Goal: Information Seeking & Learning: Learn about a topic

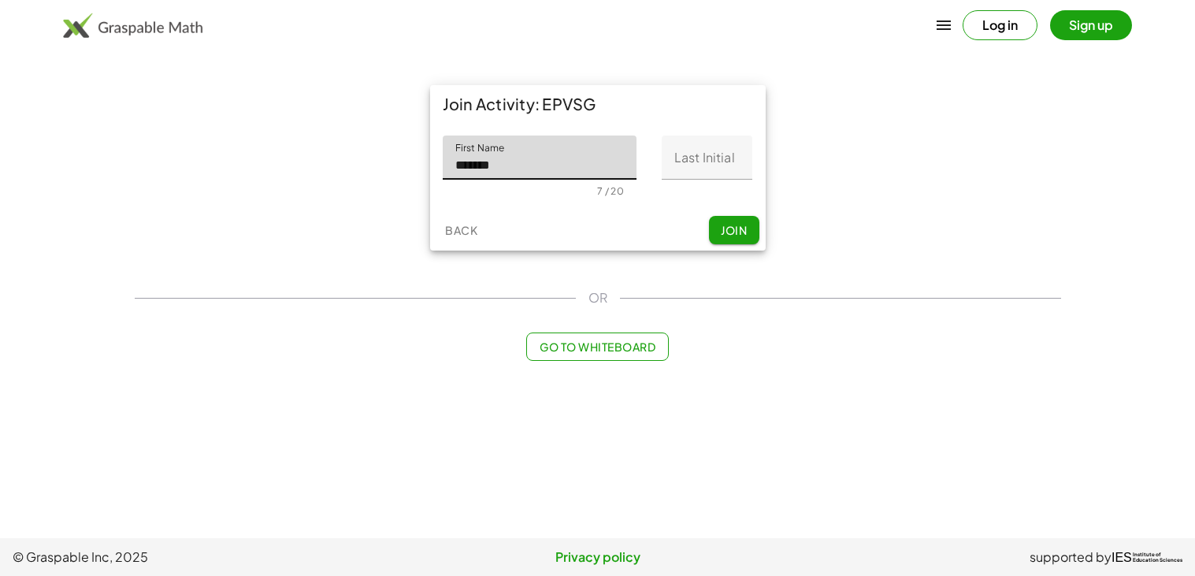
type input "*******"
click at [692, 165] on input "Last Initial" at bounding box center [707, 158] width 91 height 44
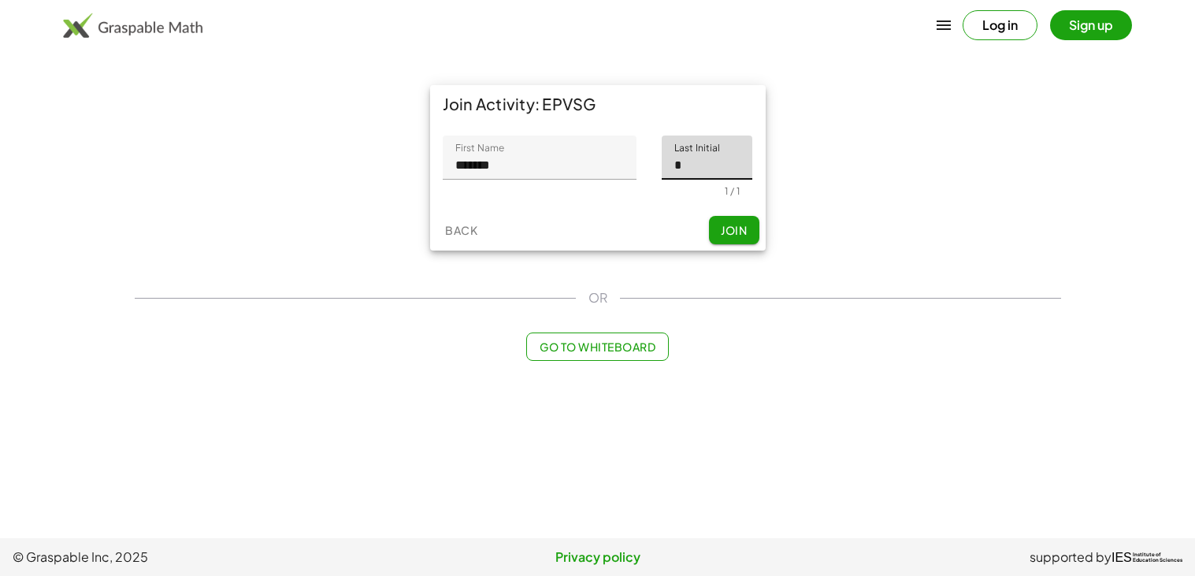
type input "*"
click at [725, 240] on button "Join" at bounding box center [734, 230] width 50 height 28
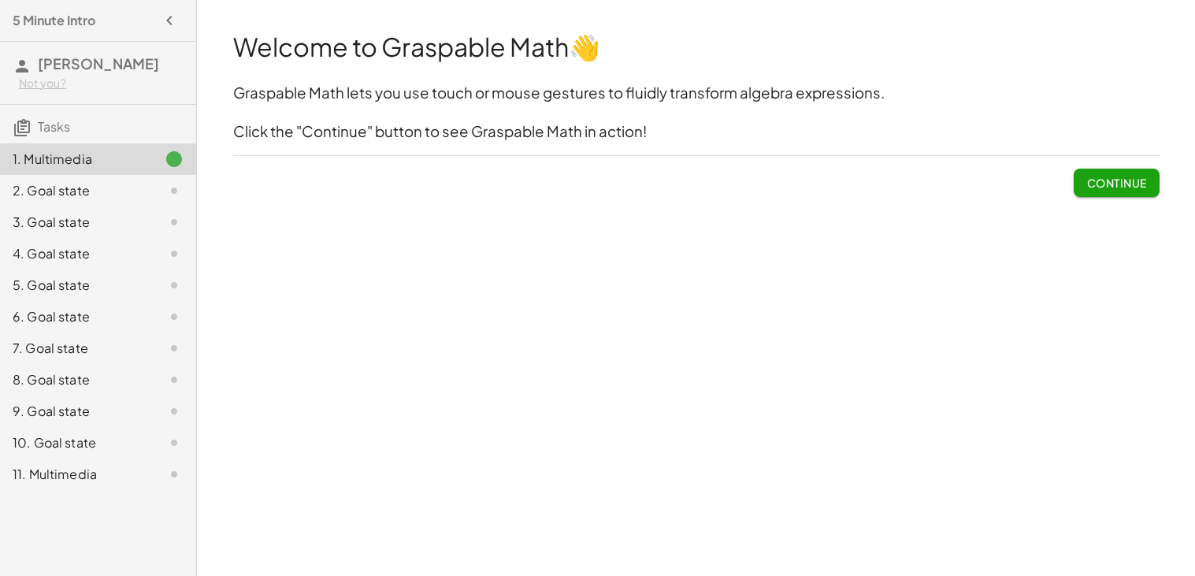
click at [1147, 187] on span "Continue" at bounding box center [1117, 183] width 60 height 14
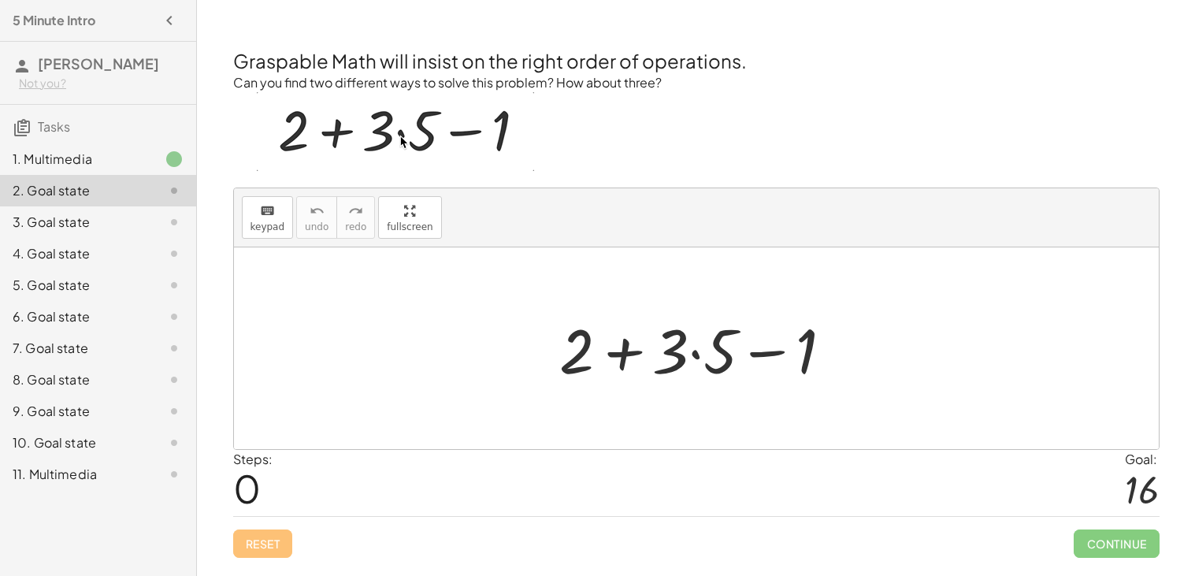
click at [696, 356] on div at bounding box center [703, 348] width 303 height 81
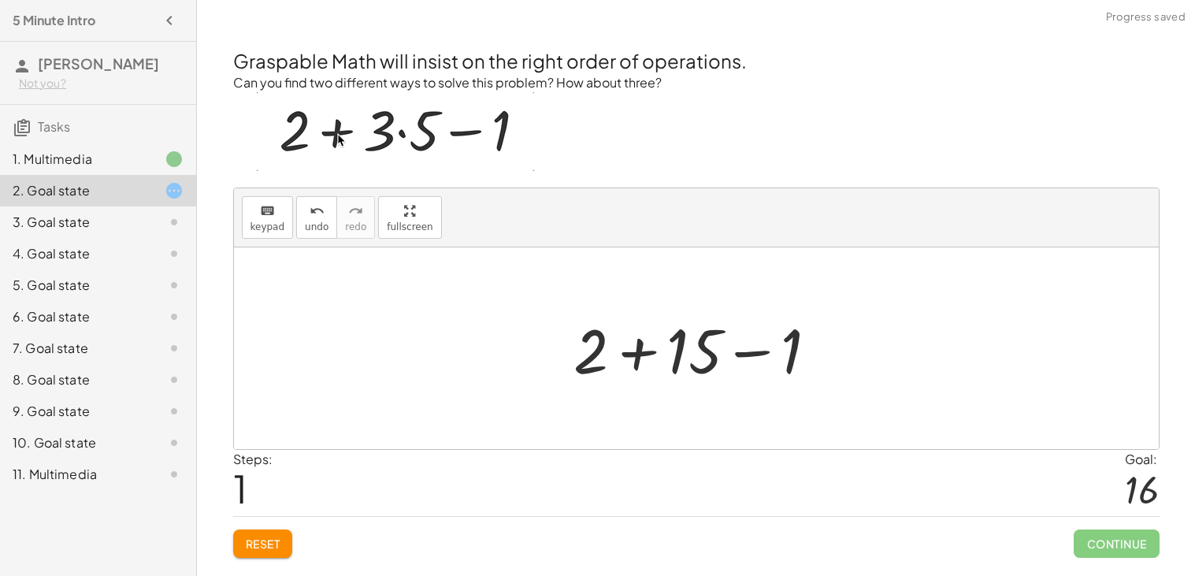
click at [643, 354] on div at bounding box center [702, 348] width 273 height 81
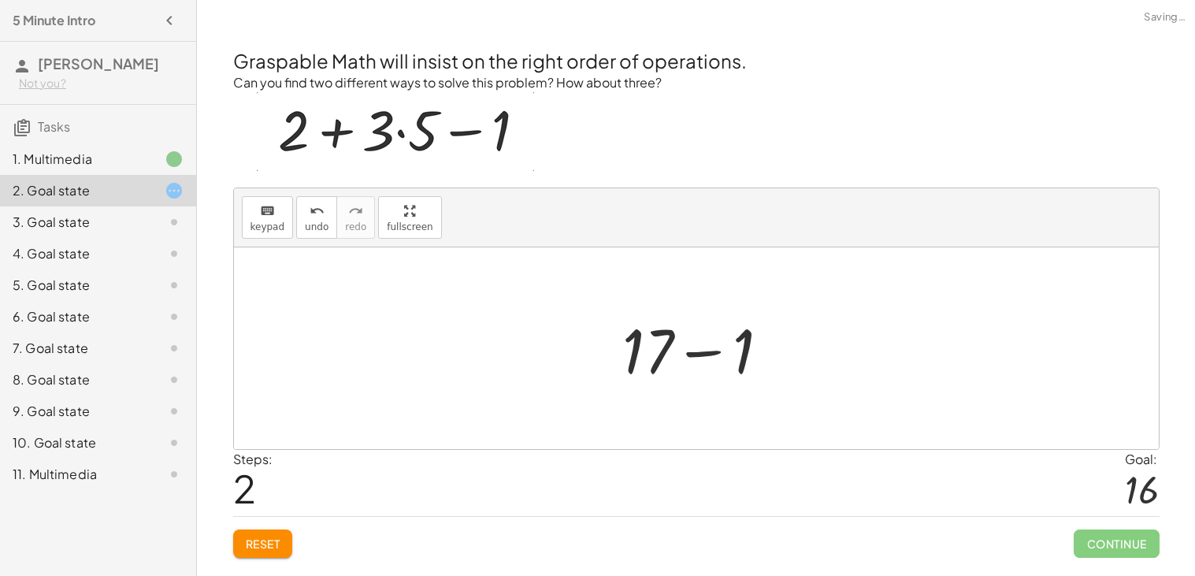
click at [716, 355] on div at bounding box center [702, 348] width 175 height 81
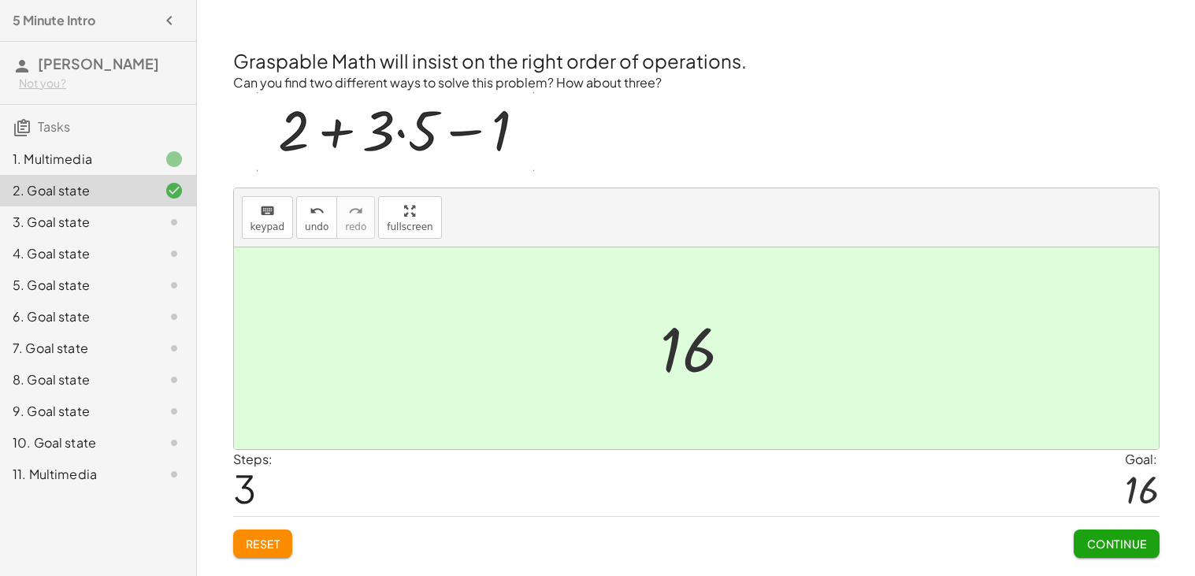
click at [273, 545] on span "Reset" at bounding box center [263, 544] width 35 height 14
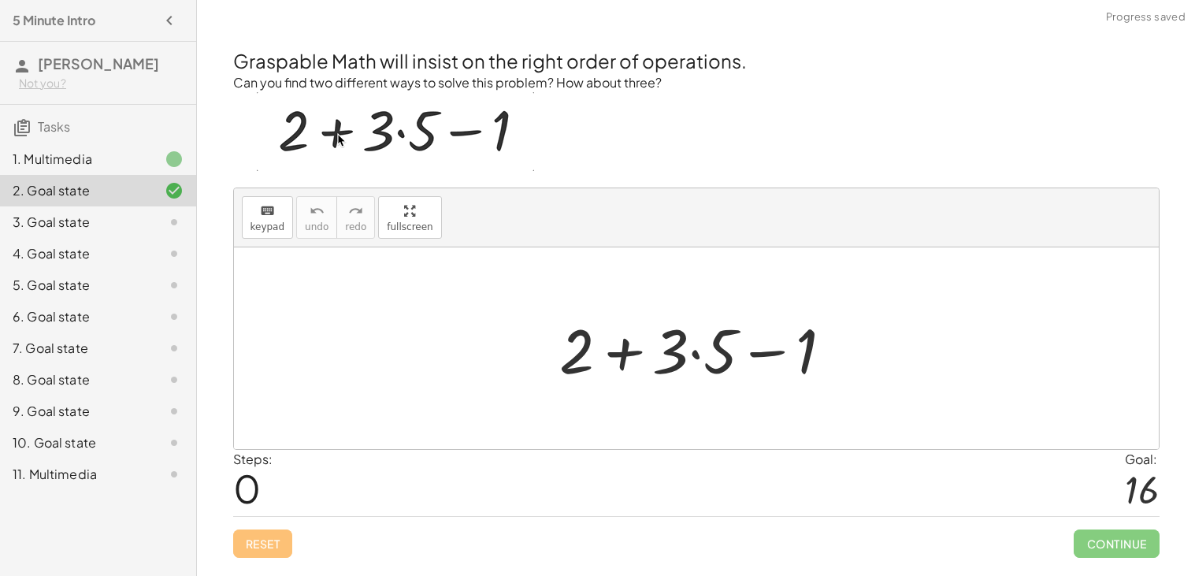
click at [697, 356] on div at bounding box center [703, 348] width 303 height 81
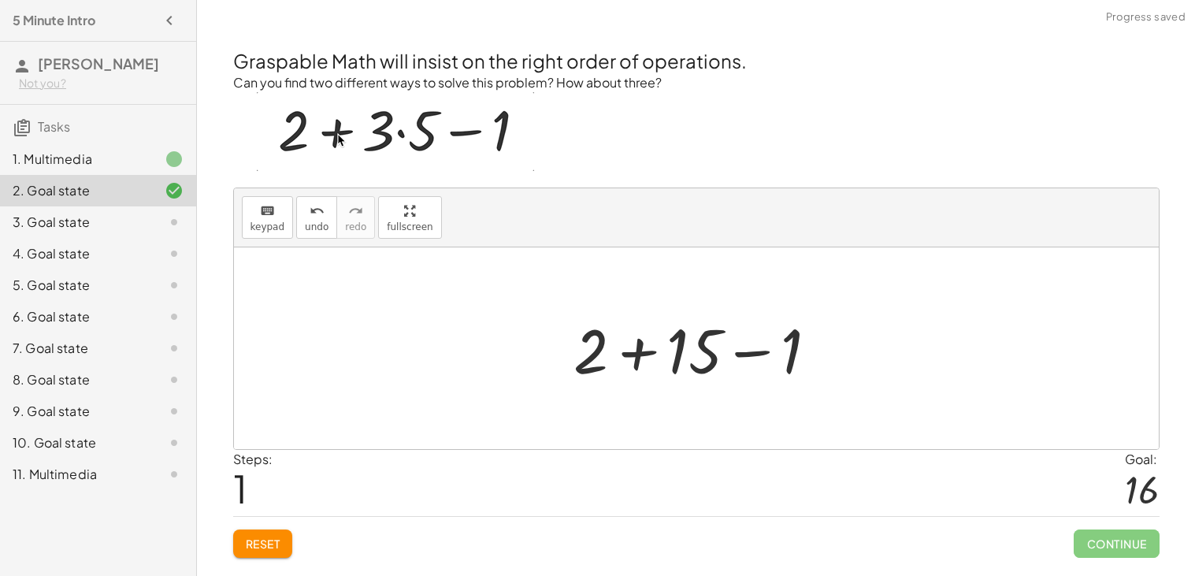
click at [753, 352] on div at bounding box center [702, 348] width 273 height 81
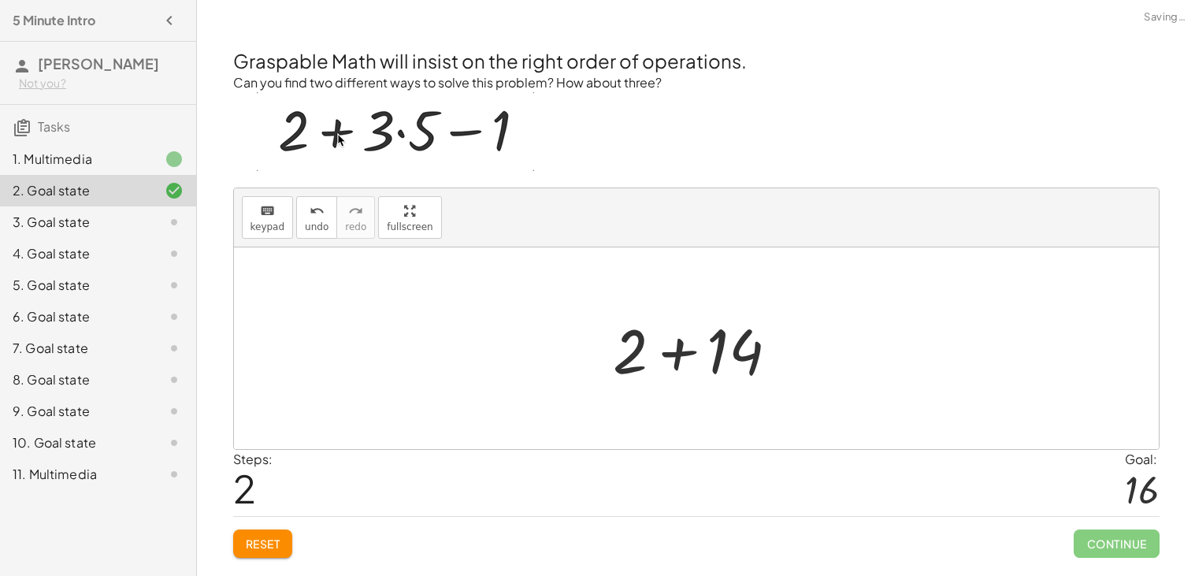
click at [652, 348] on div at bounding box center [702, 348] width 193 height 81
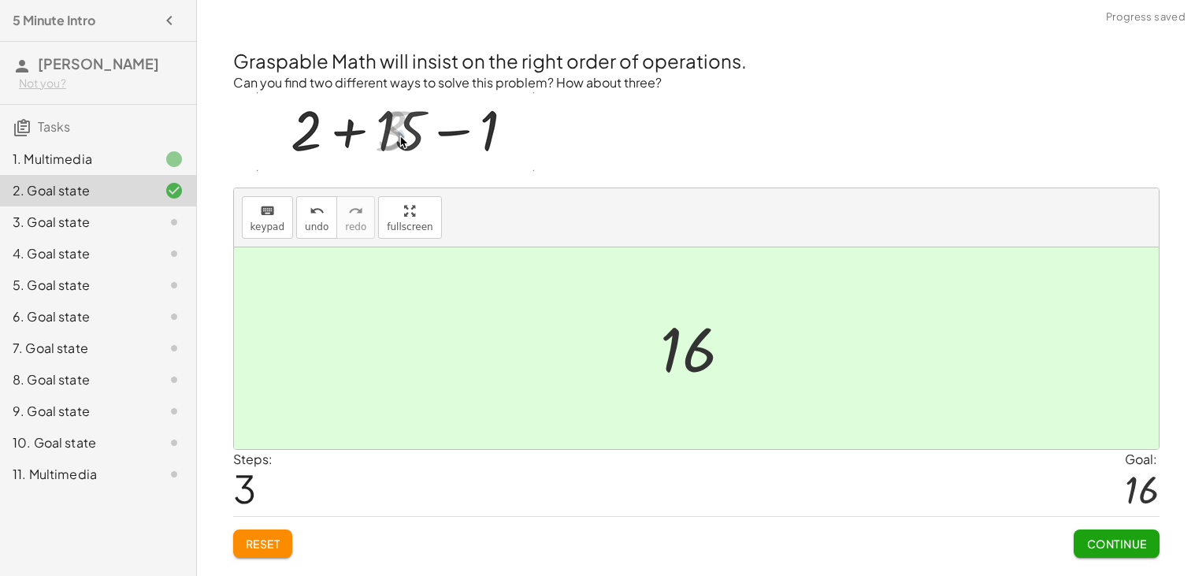
click at [262, 541] on span "Reset" at bounding box center [263, 544] width 35 height 14
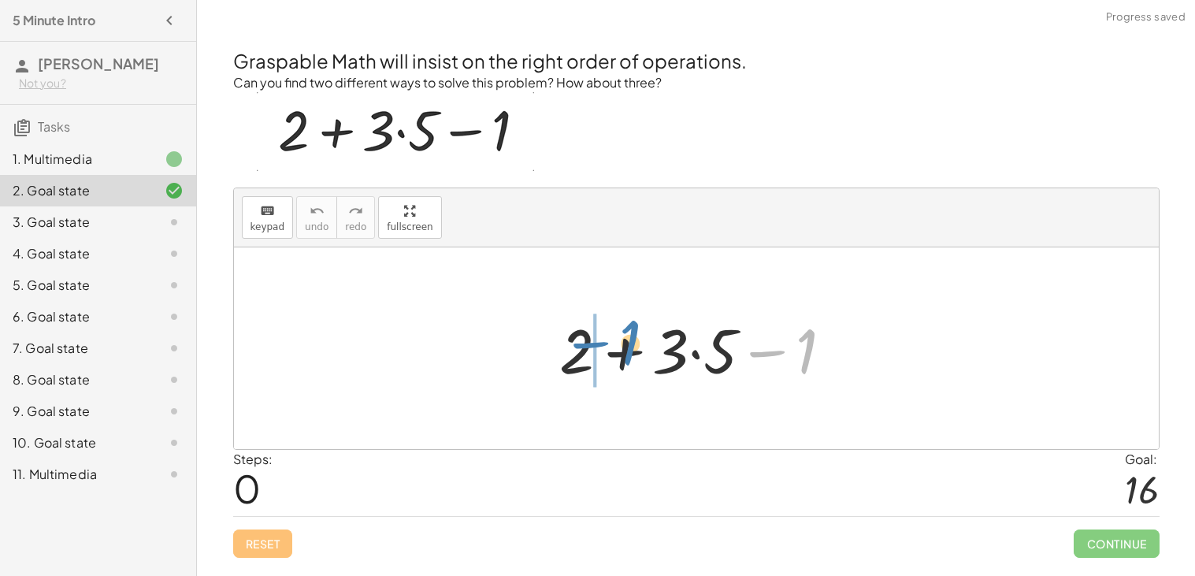
drag, startPoint x: 804, startPoint y: 356, endPoint x: 627, endPoint y: 348, distance: 176.7
click at [627, 348] on div at bounding box center [703, 348] width 303 height 81
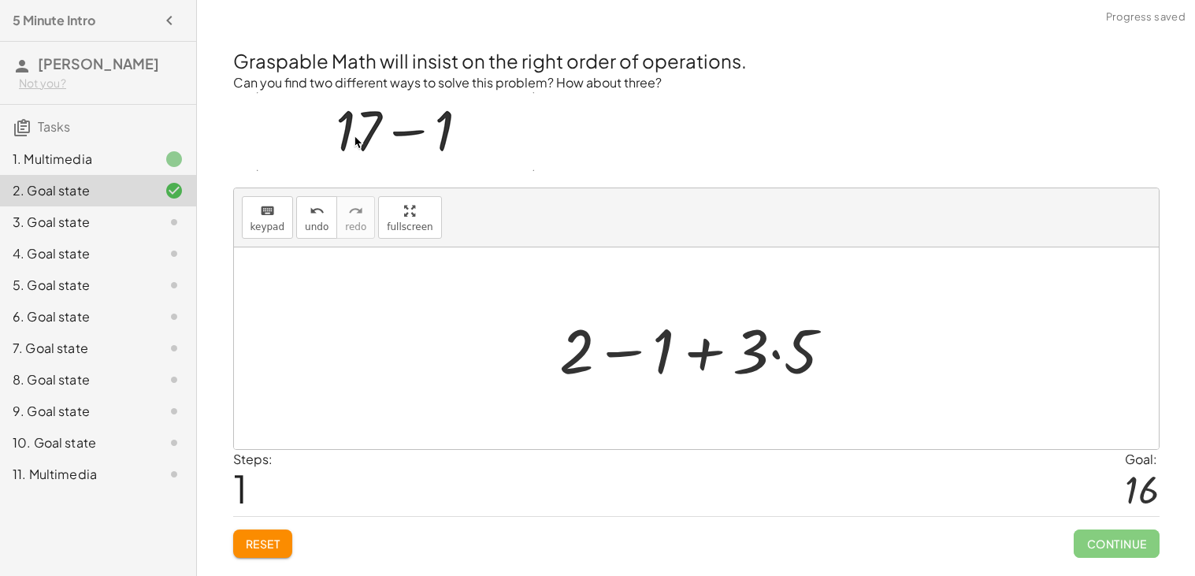
click at [775, 355] on div at bounding box center [703, 348] width 303 height 81
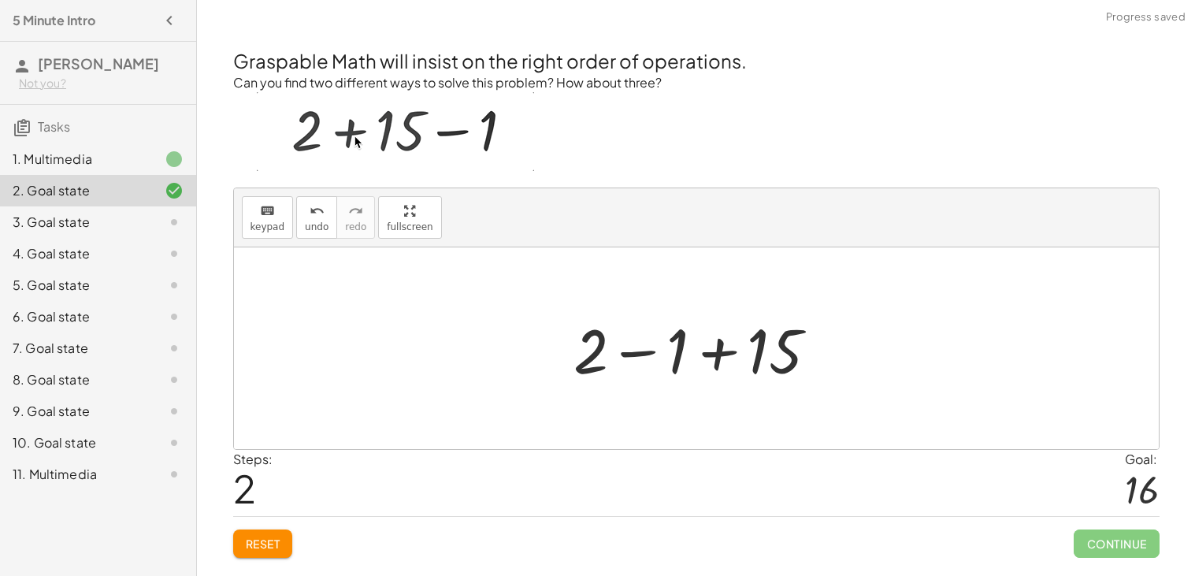
click at [649, 360] on div at bounding box center [702, 348] width 273 height 81
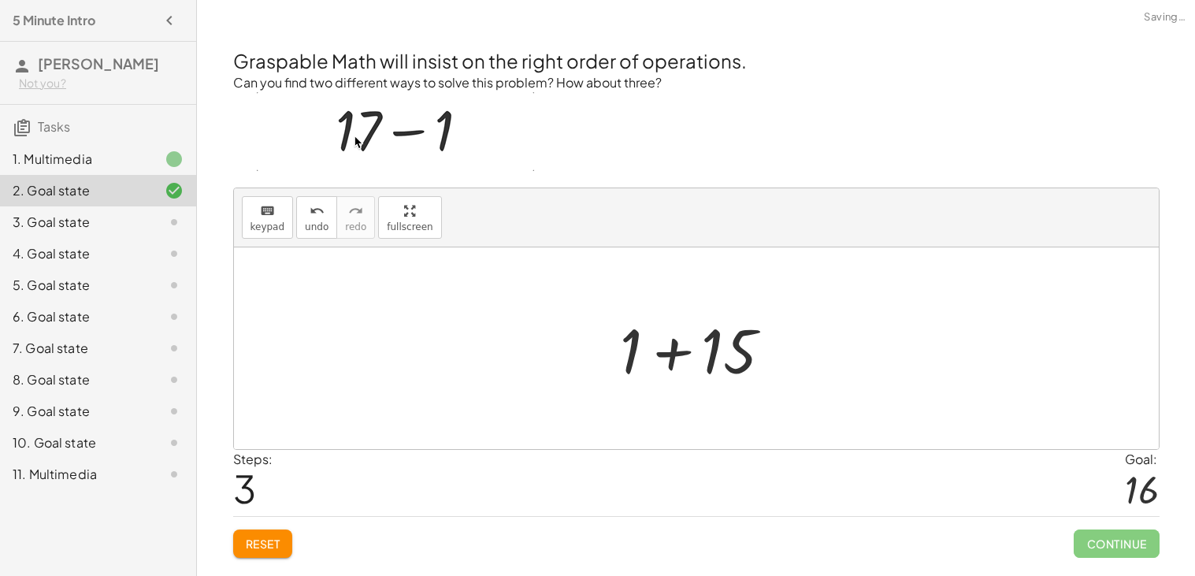
click at [677, 351] on div at bounding box center [703, 348] width 180 height 81
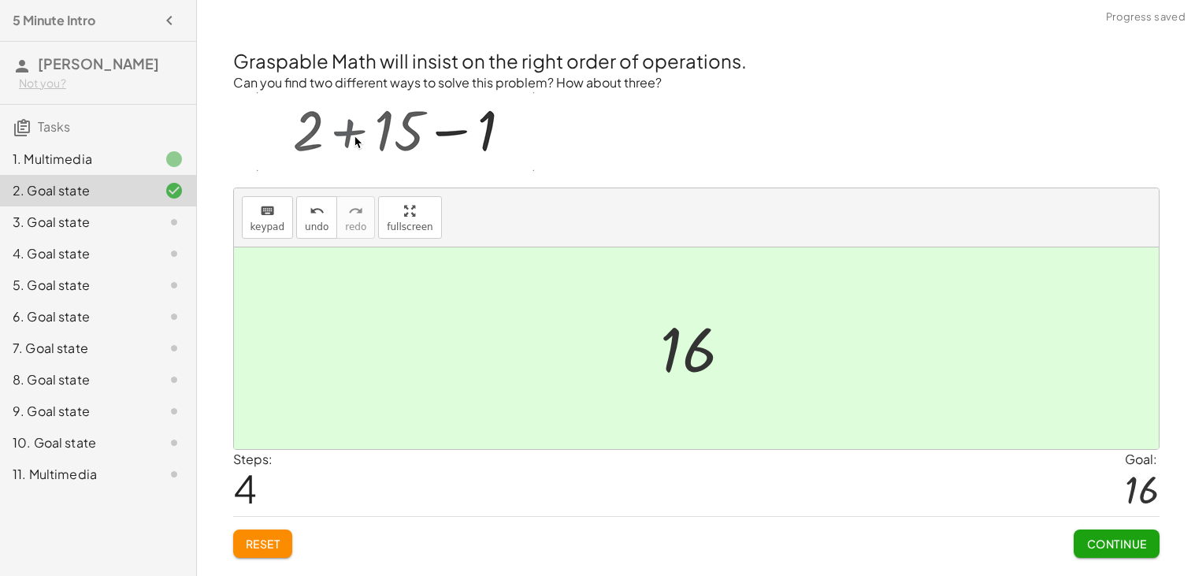
click at [0, 0] on div "Graspable Math will insist on the right order of operations. Can you find two d…" at bounding box center [0, 0] width 0 height 0
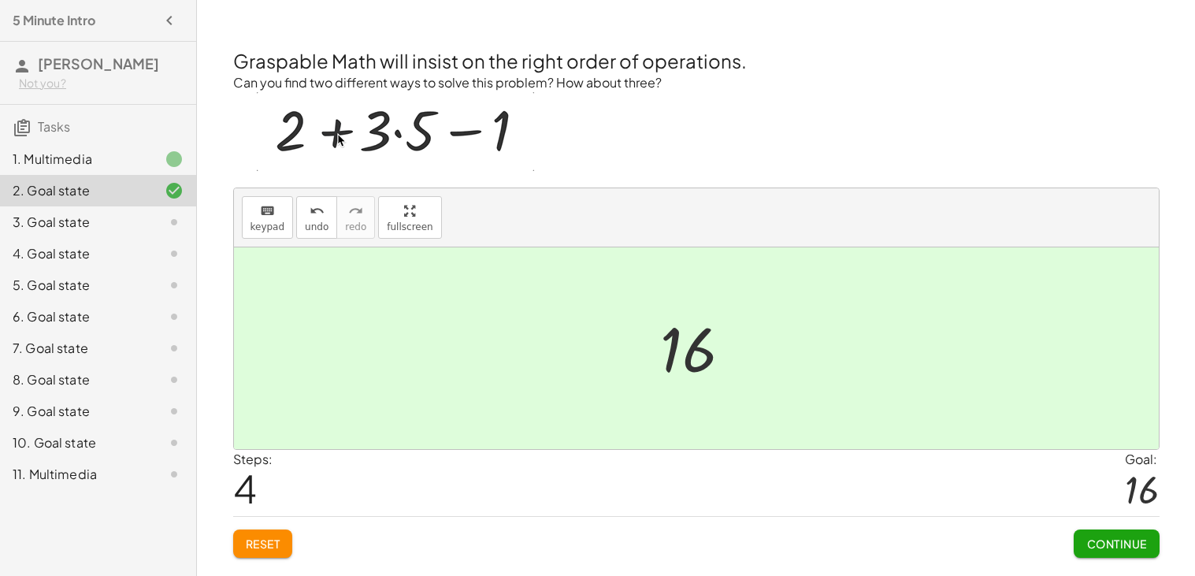
click at [1120, 545] on span "Continue" at bounding box center [1117, 544] width 60 height 14
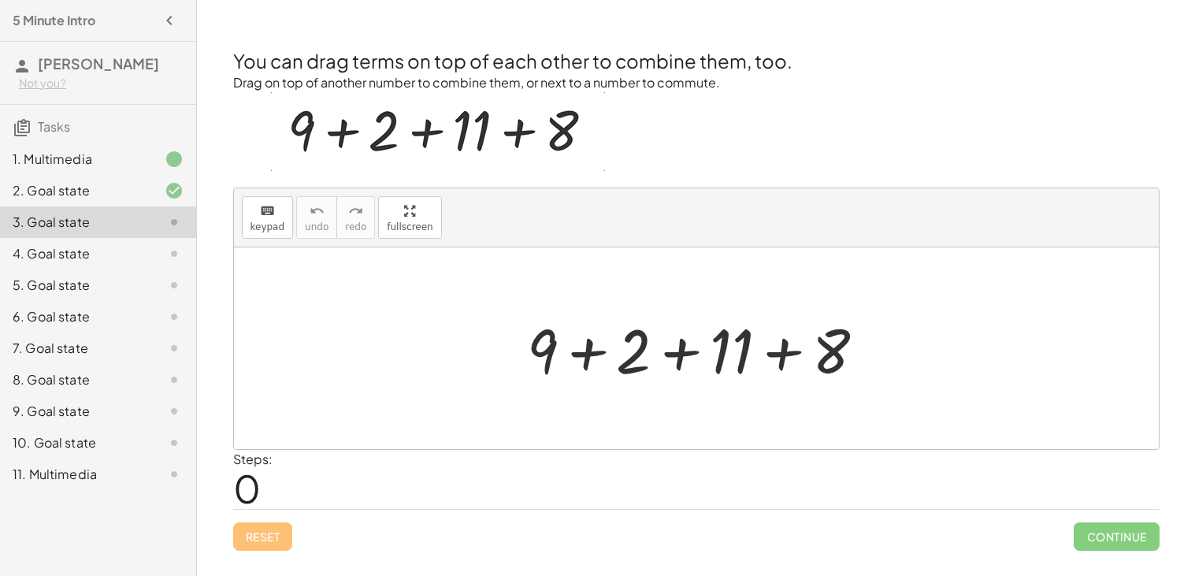
click at [149, 196] on div at bounding box center [161, 190] width 44 height 19
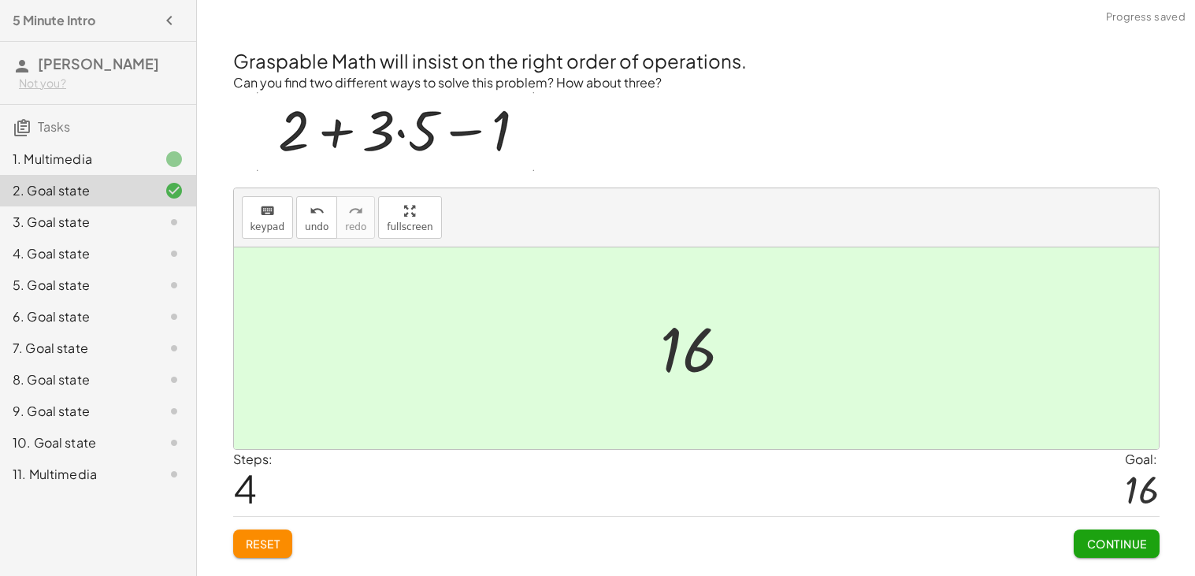
click at [262, 534] on button "Reset" at bounding box center [263, 544] width 60 height 28
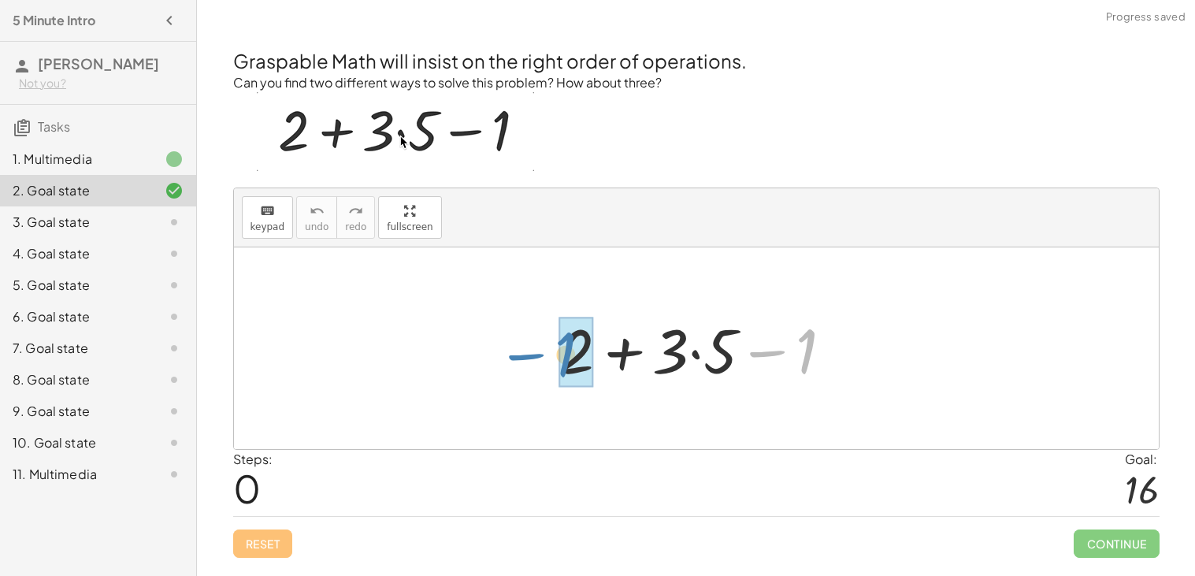
drag, startPoint x: 811, startPoint y: 351, endPoint x: 571, endPoint y: 354, distance: 240.4
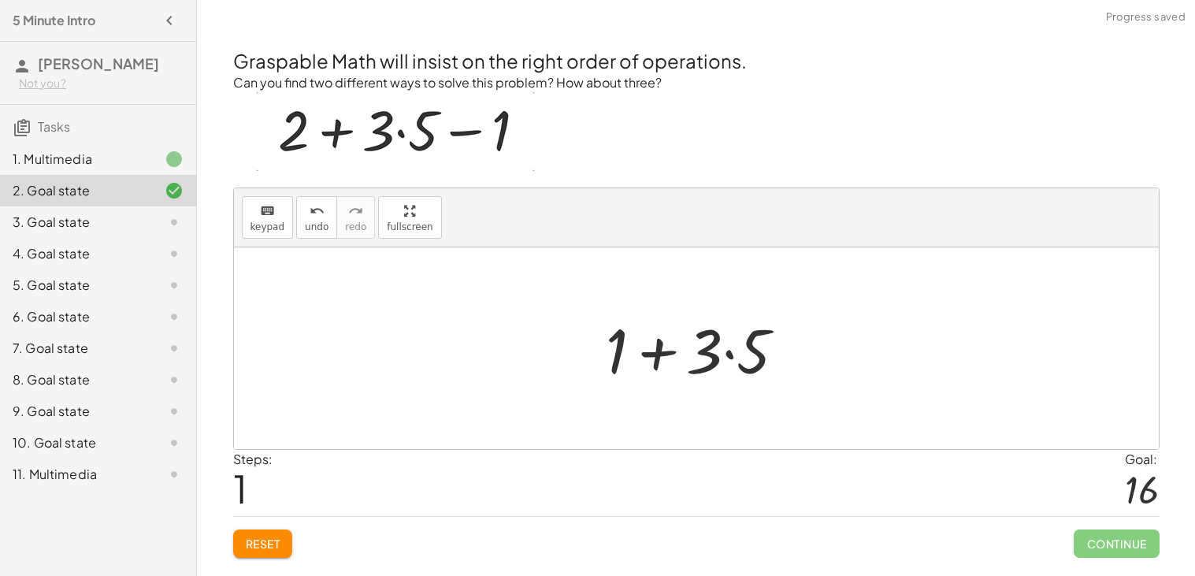
click at [727, 354] on div at bounding box center [702, 348] width 209 height 81
click at [675, 349] on div at bounding box center [703, 348] width 180 height 81
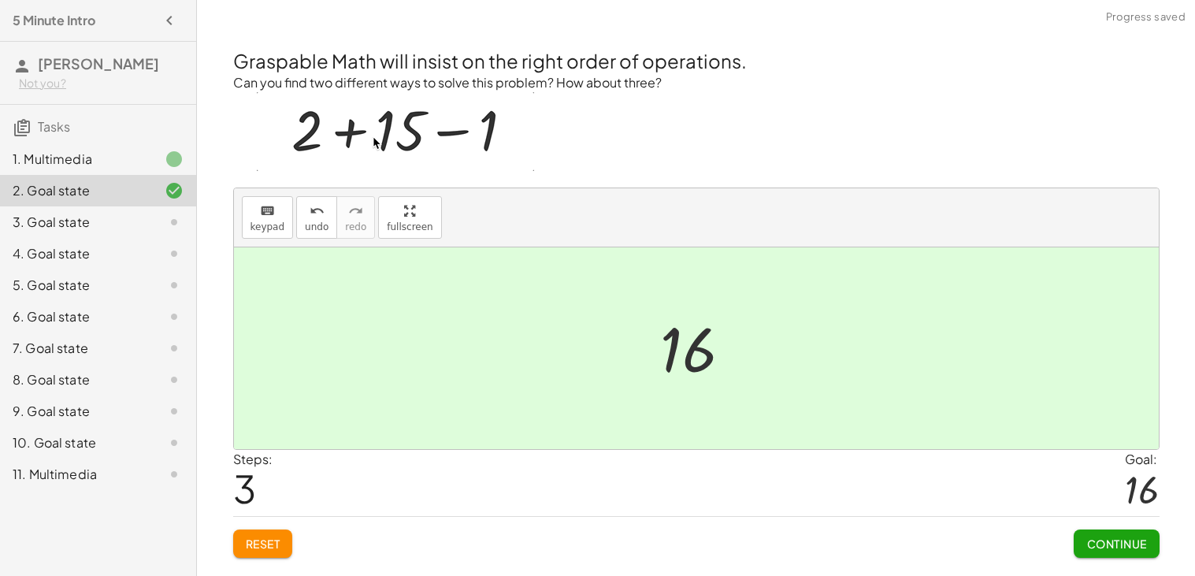
click at [1143, 544] on span "Continue" at bounding box center [1117, 544] width 60 height 14
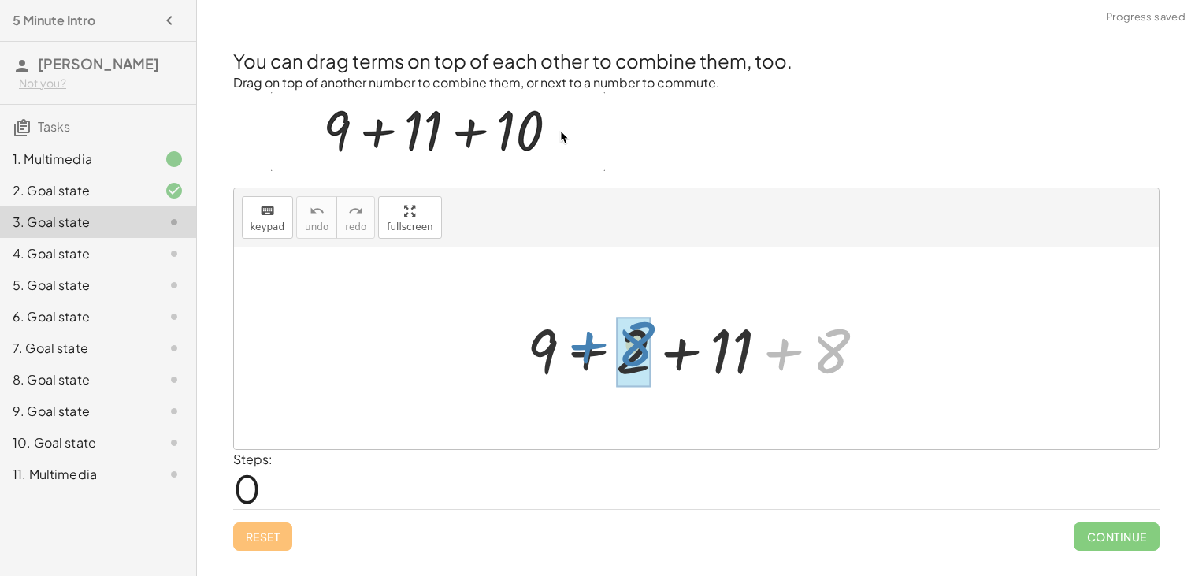
drag, startPoint x: 831, startPoint y: 352, endPoint x: 638, endPoint y: 346, distance: 192.4
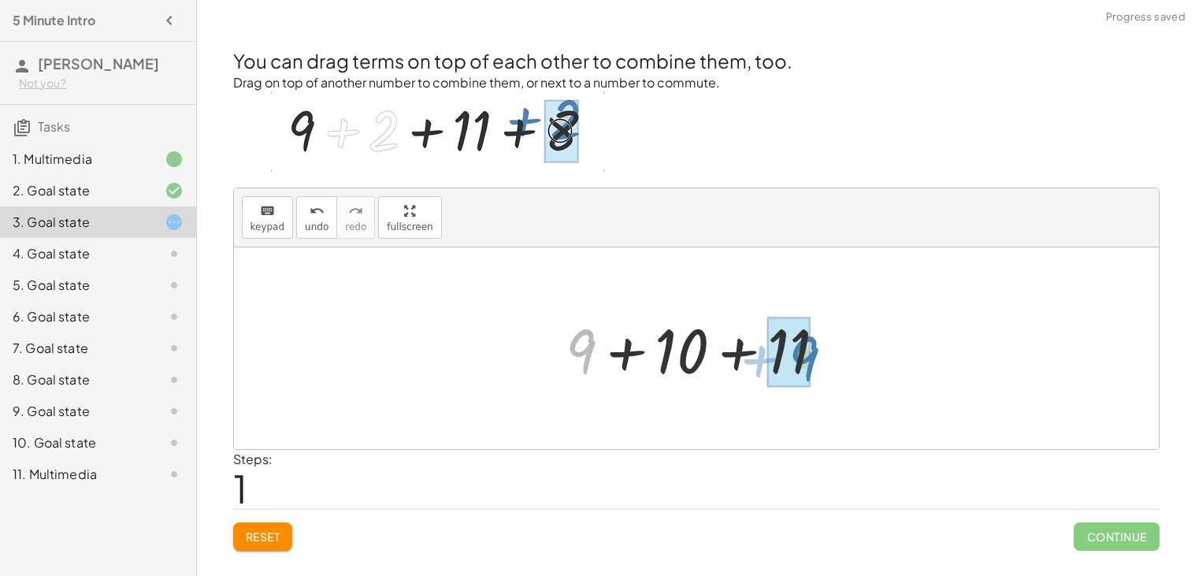
drag, startPoint x: 587, startPoint y: 345, endPoint x: 812, endPoint y: 352, distance: 225.5
click at [812, 352] on div at bounding box center [702, 348] width 288 height 81
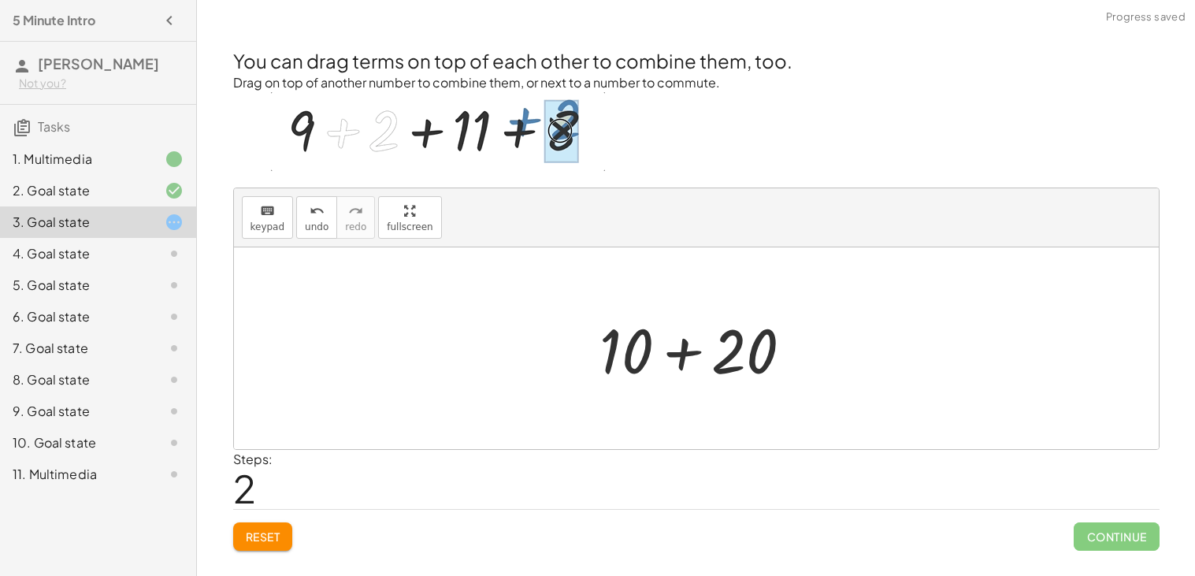
click at [681, 348] on div at bounding box center [702, 348] width 221 height 81
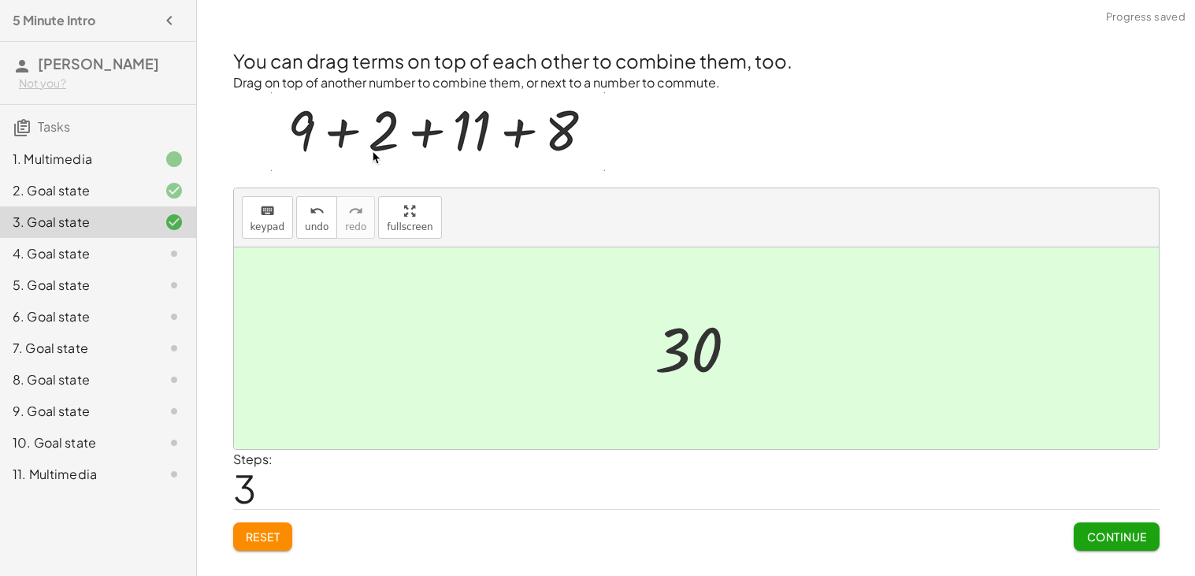
click at [243, 530] on button "Reset" at bounding box center [263, 536] width 60 height 28
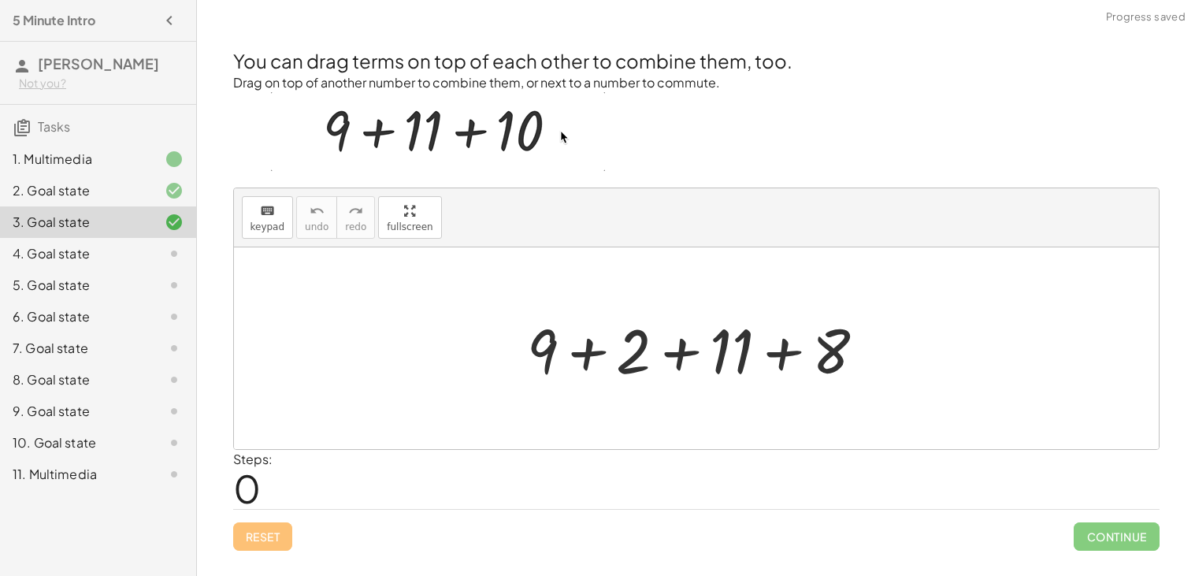
click at [589, 351] on div at bounding box center [702, 348] width 366 height 81
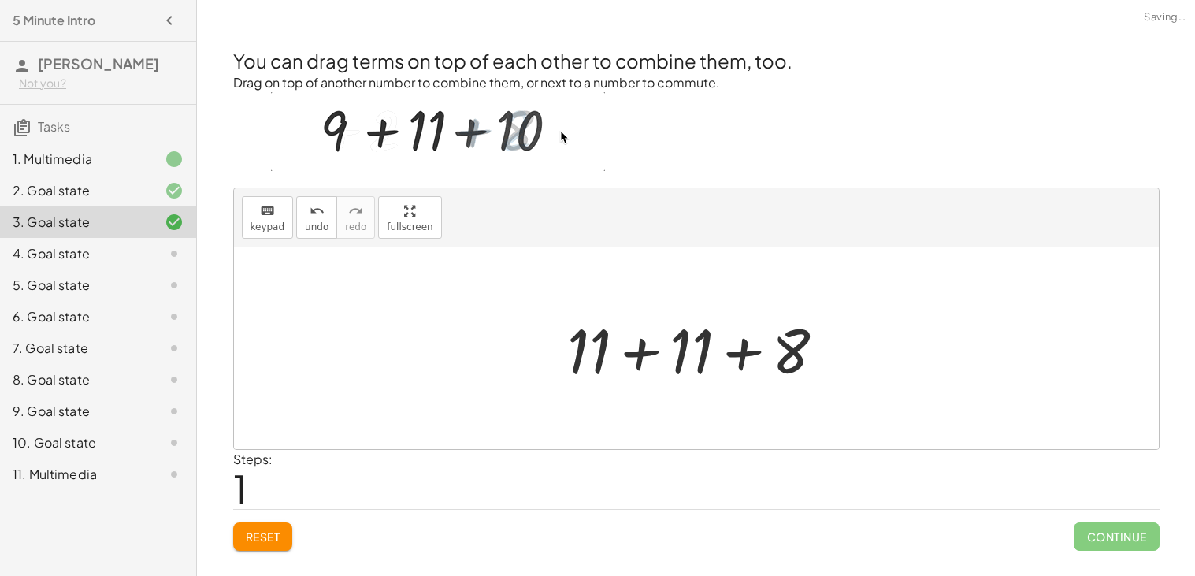
click at [638, 355] on div at bounding box center [702, 348] width 286 height 81
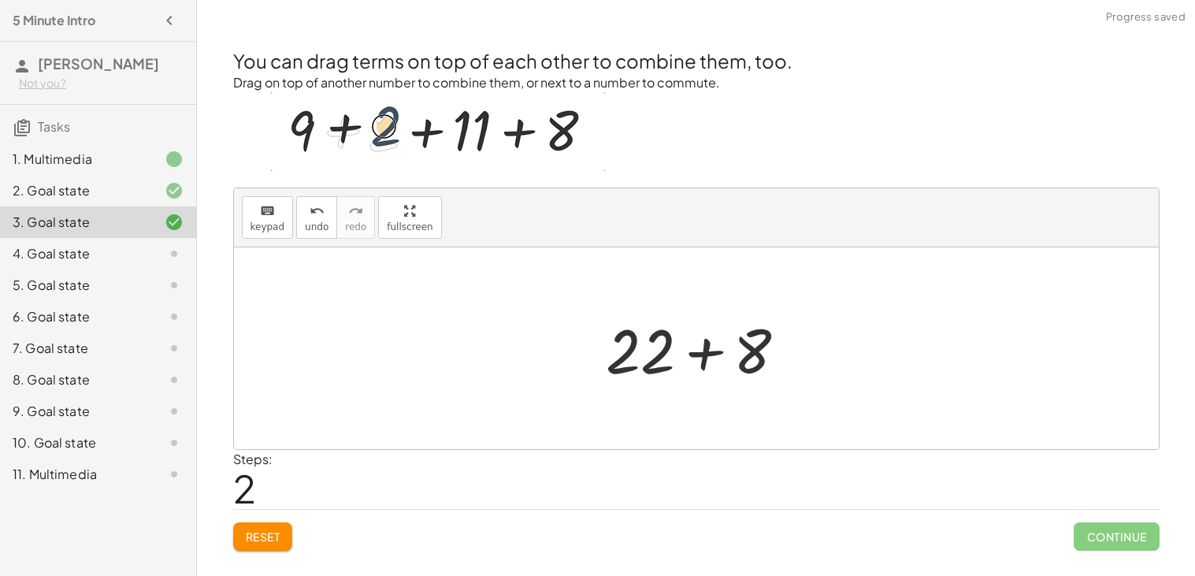
click at [694, 351] on div at bounding box center [703, 348] width 210 height 81
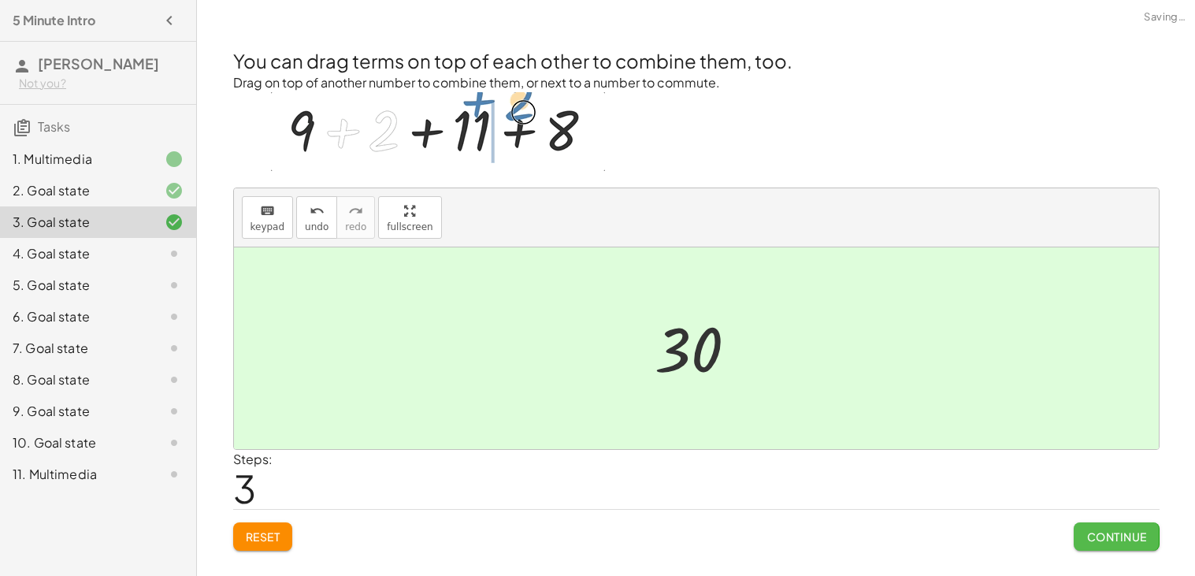
click at [1093, 530] on span "Continue" at bounding box center [1117, 537] width 60 height 14
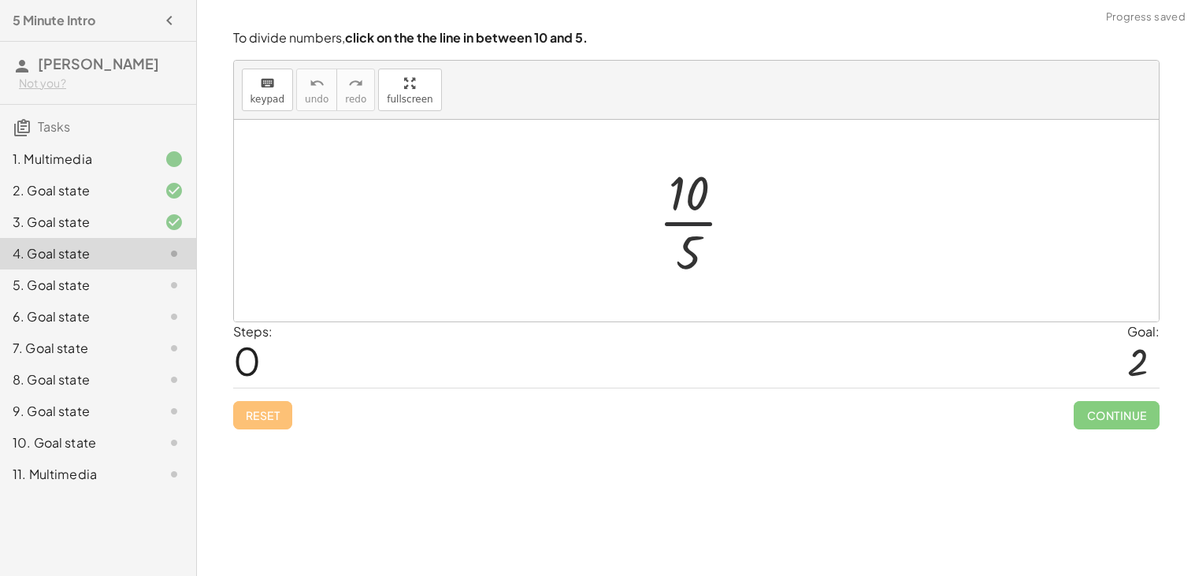
click at [684, 222] on div at bounding box center [703, 220] width 104 height 121
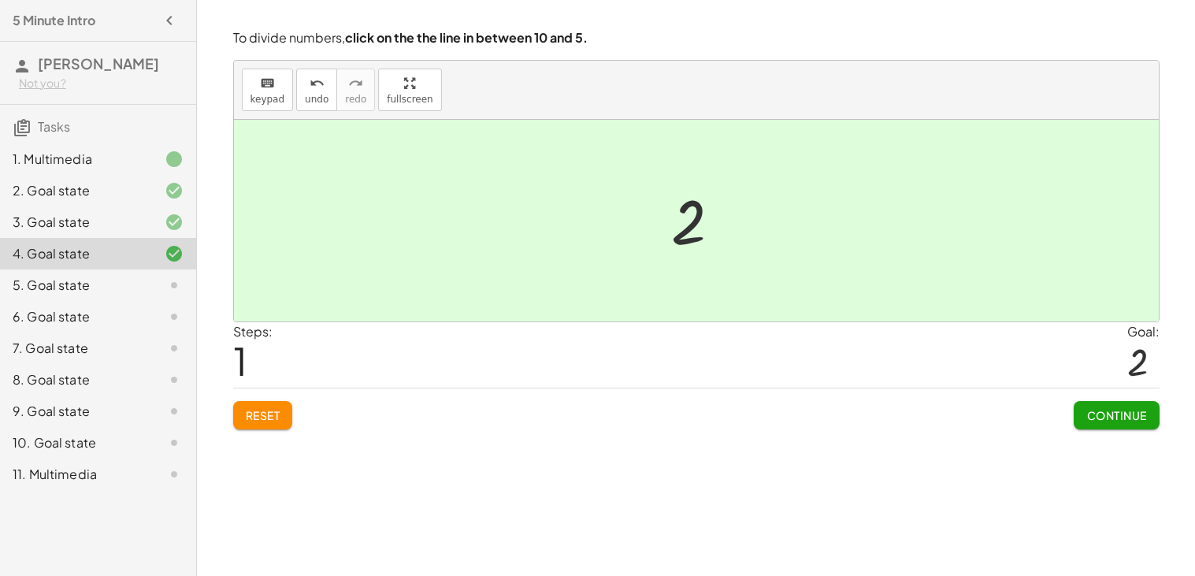
click at [1087, 414] on span "Continue" at bounding box center [1117, 415] width 60 height 14
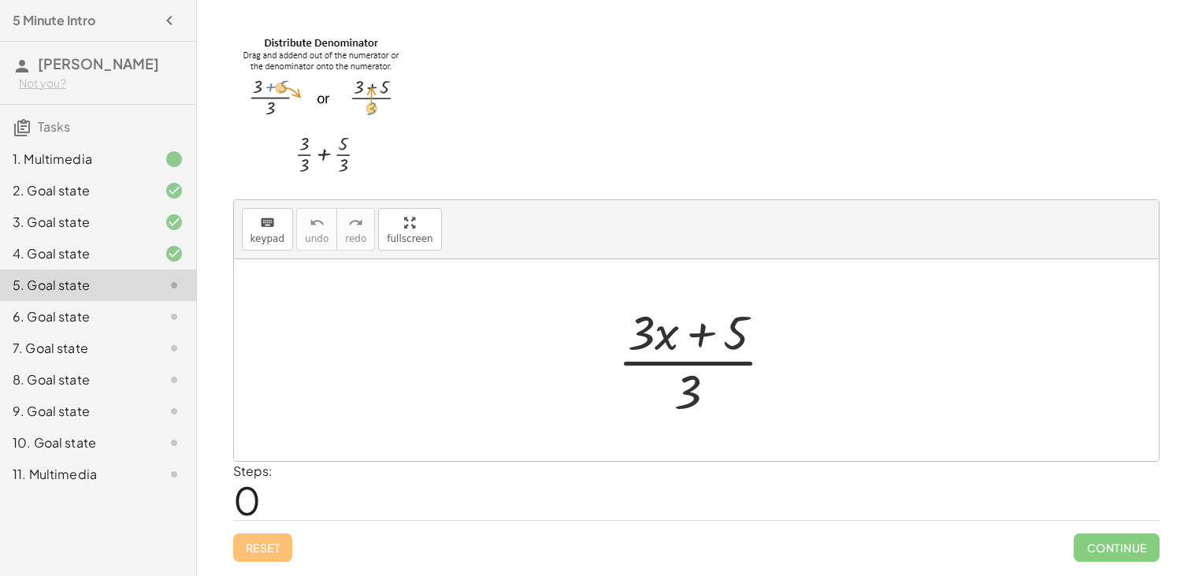
click at [675, 365] on div at bounding box center [702, 359] width 184 height 121
click at [719, 327] on div at bounding box center [702, 359] width 184 height 121
drag, startPoint x: 689, startPoint y: 390, endPoint x: 693, endPoint y: 333, distance: 56.9
click at [693, 333] on div at bounding box center [702, 359] width 184 height 121
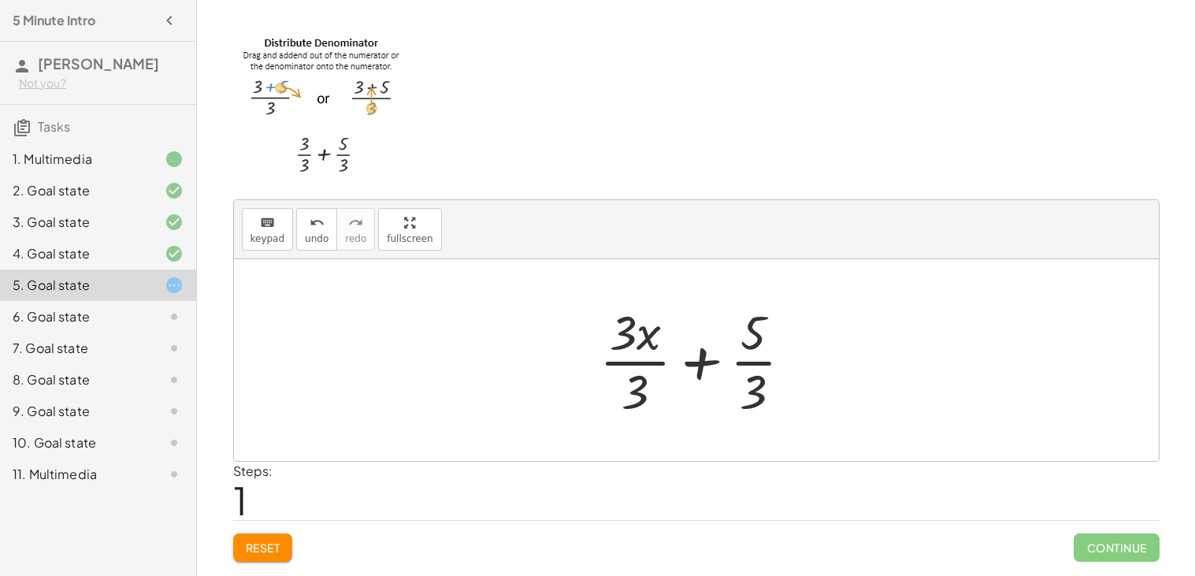
click at [704, 359] on div at bounding box center [702, 359] width 221 height 121
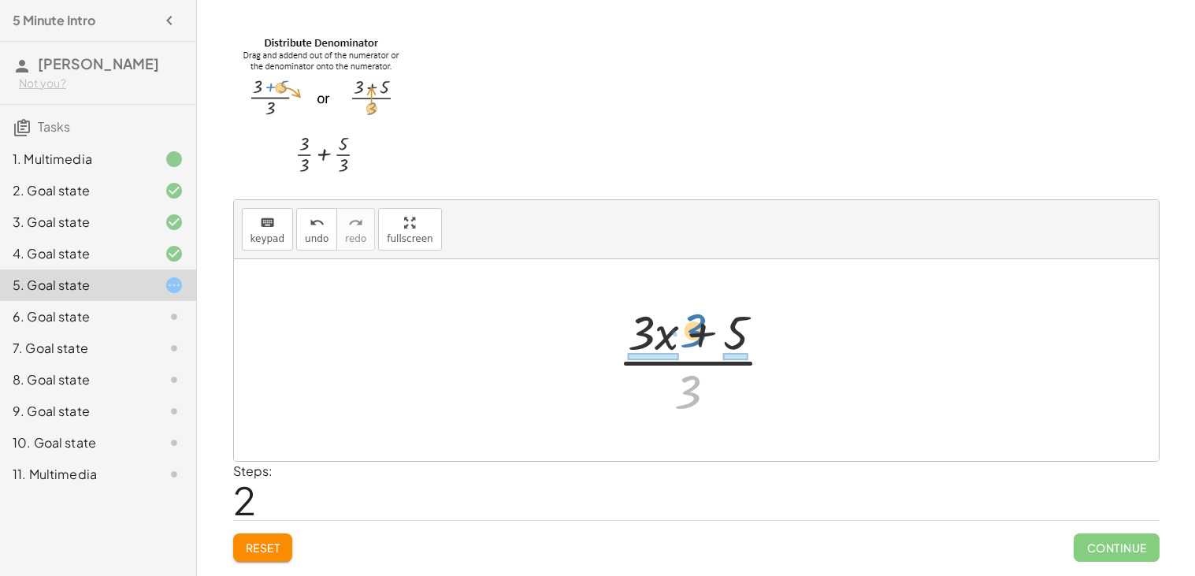
drag, startPoint x: 693, startPoint y: 384, endPoint x: 698, endPoint y: 324, distance: 60.1
click at [698, 324] on div at bounding box center [702, 359] width 184 height 121
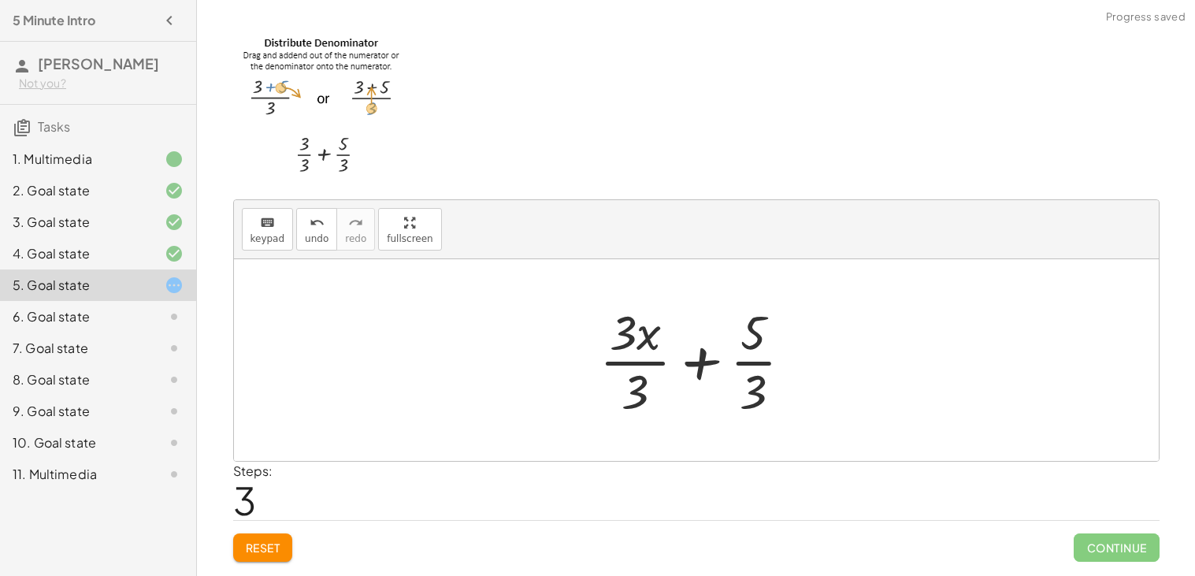
click at [757, 340] on div at bounding box center [702, 359] width 221 height 121
click at [750, 364] on div at bounding box center [702, 359] width 221 height 121
click at [631, 363] on div at bounding box center [702, 359] width 221 height 121
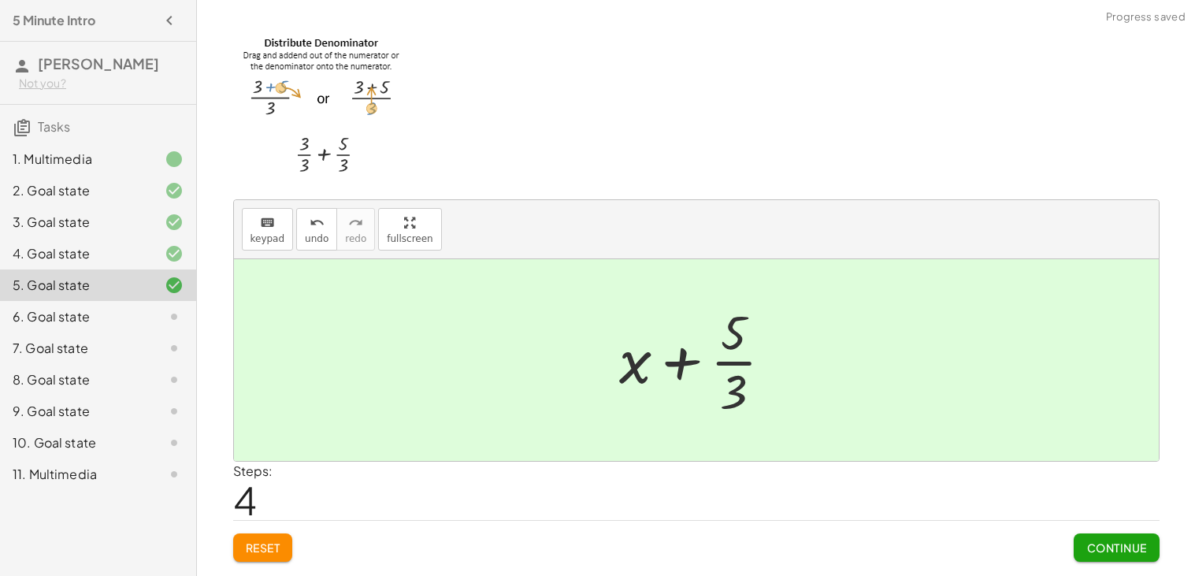
click at [247, 543] on span "Reset" at bounding box center [263, 548] width 35 height 14
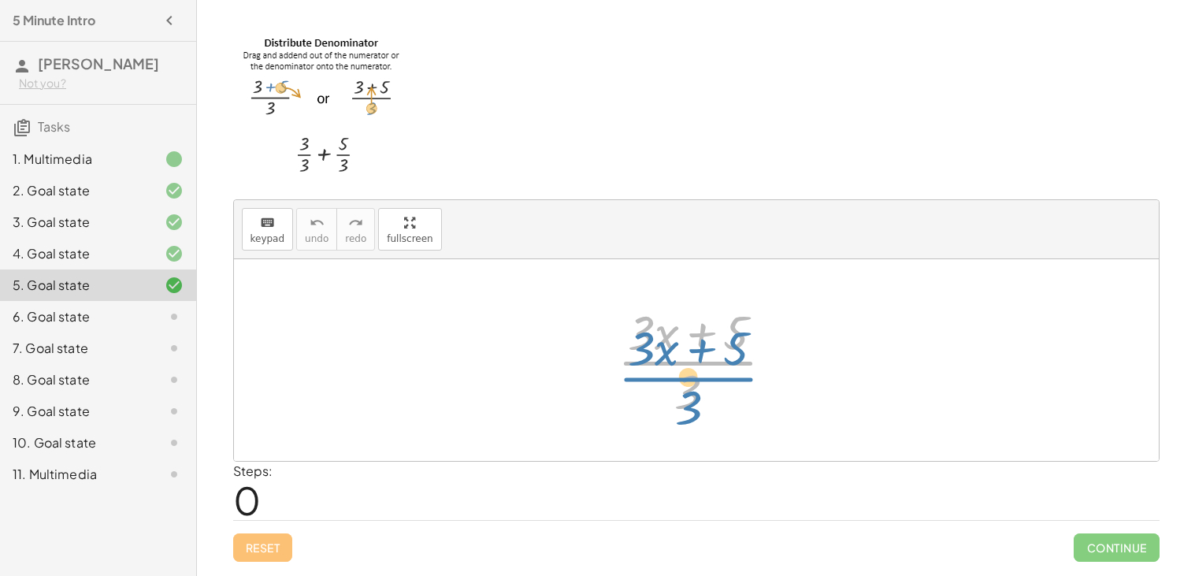
drag, startPoint x: 693, startPoint y: 376, endPoint x: 691, endPoint y: 386, distance: 10.5
click at [691, 386] on div at bounding box center [702, 359] width 184 height 121
drag, startPoint x: 690, startPoint y: 397, endPoint x: 716, endPoint y: 329, distance: 73.0
click at [716, 329] on div at bounding box center [702, 359] width 184 height 121
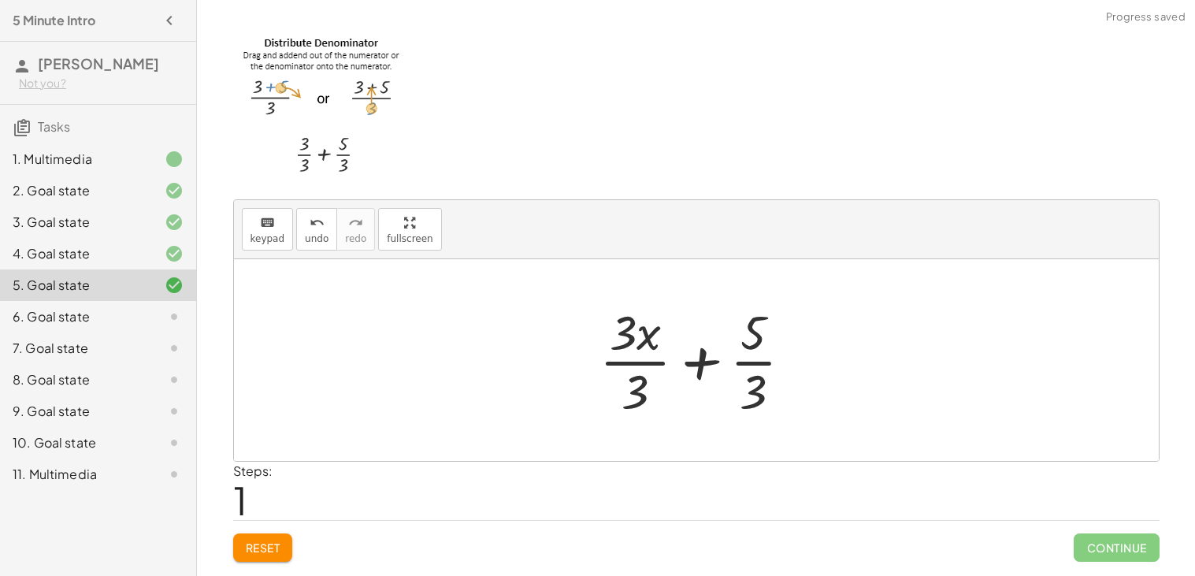
click at [646, 362] on div at bounding box center [702, 359] width 221 height 121
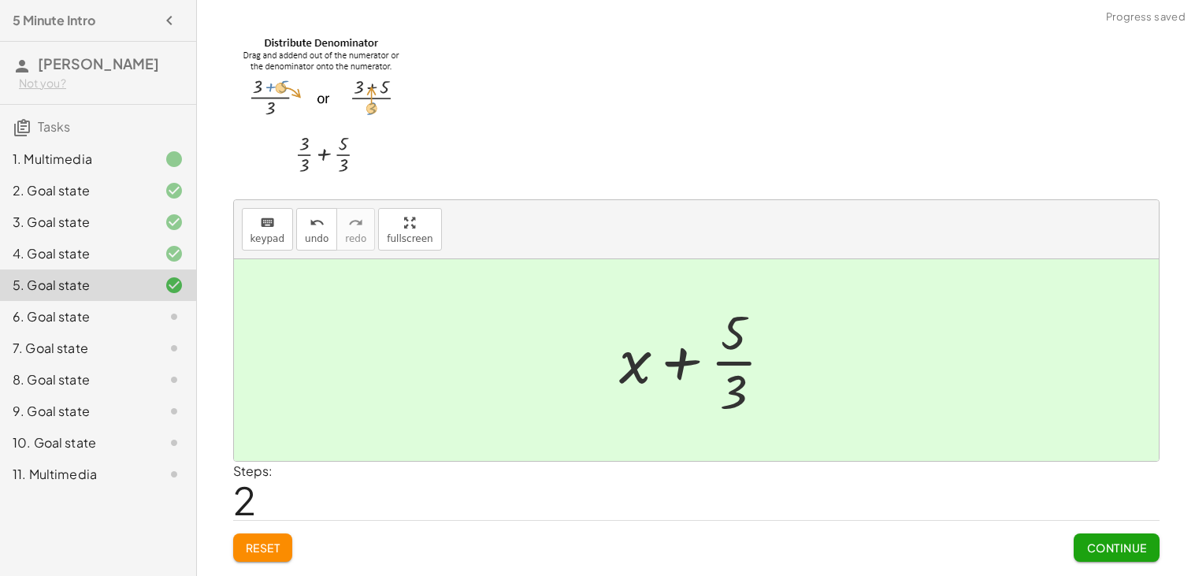
click at [1140, 541] on span "Continue" at bounding box center [1117, 548] width 60 height 14
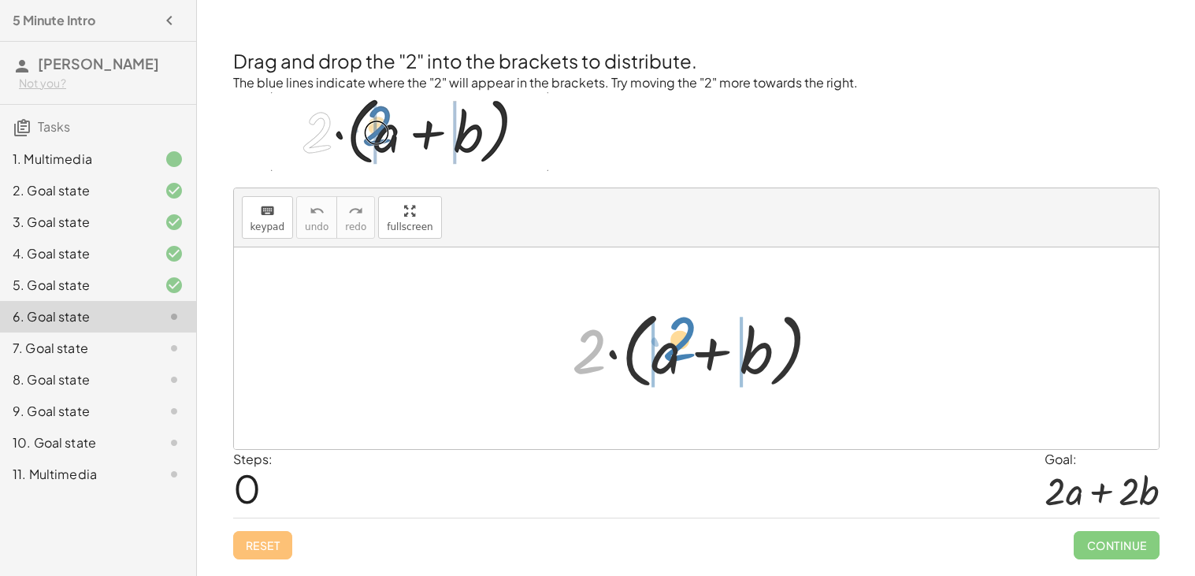
drag, startPoint x: 585, startPoint y: 352, endPoint x: 677, endPoint y: 340, distance: 92.3
click at [677, 340] on div at bounding box center [702, 348] width 277 height 91
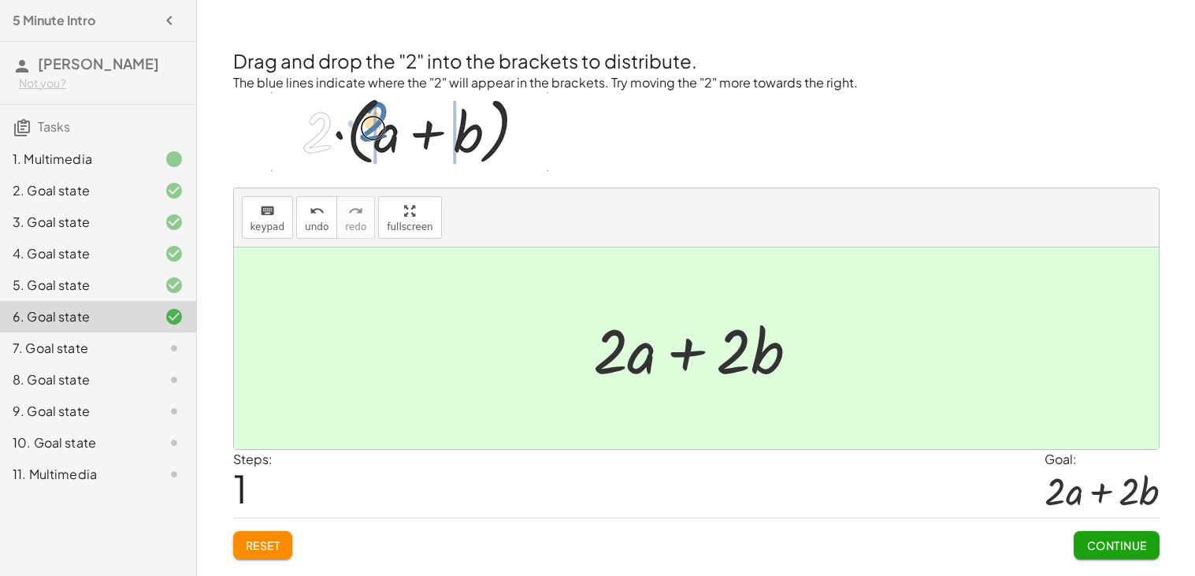
click at [1110, 523] on div "Continue" at bounding box center [1116, 539] width 85 height 41
click at [1100, 533] on button "Continue" at bounding box center [1116, 545] width 85 height 28
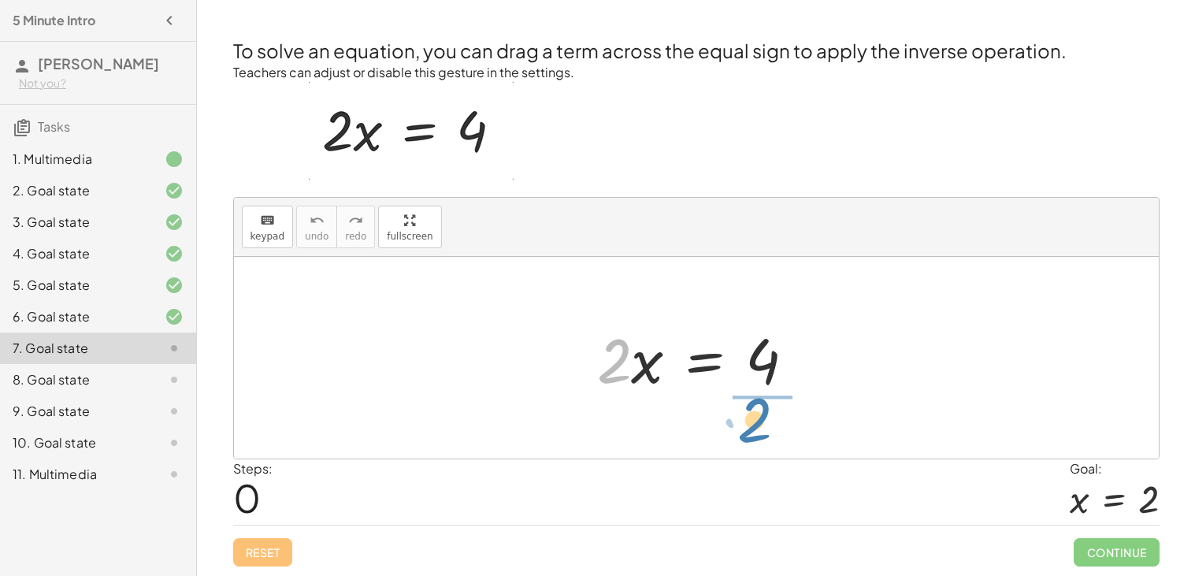
drag, startPoint x: 610, startPoint y: 377, endPoint x: 752, endPoint y: 437, distance: 153.7
click at [752, 437] on div "· 2 · 2 · x = 4" at bounding box center [696, 358] width 925 height 202
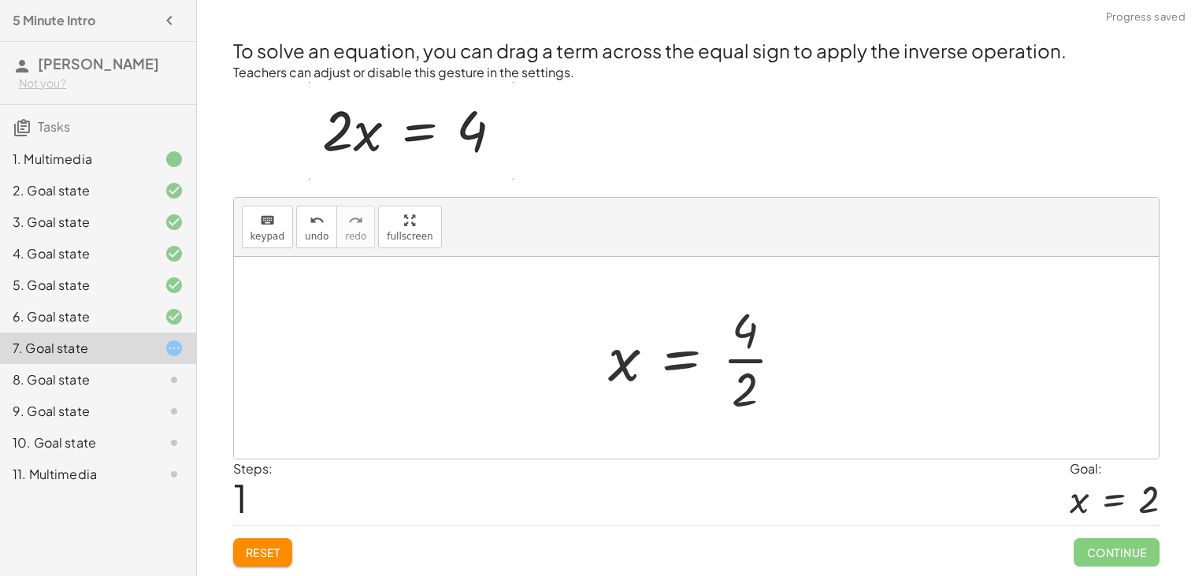
click at [749, 359] on div at bounding box center [702, 357] width 204 height 121
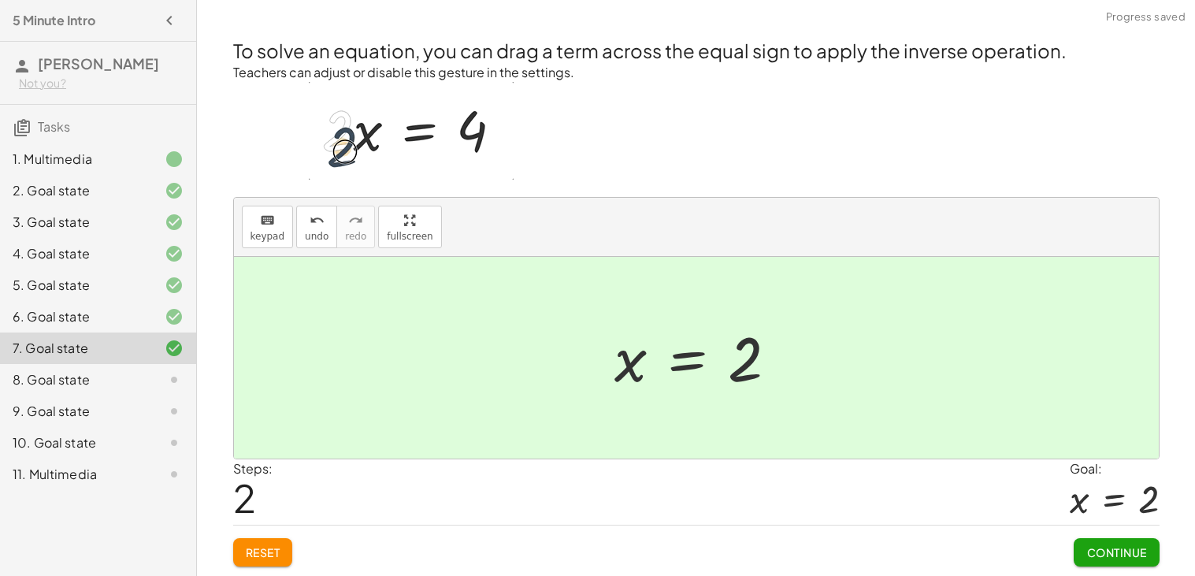
click at [1139, 552] on span "Continue" at bounding box center [1117, 552] width 60 height 14
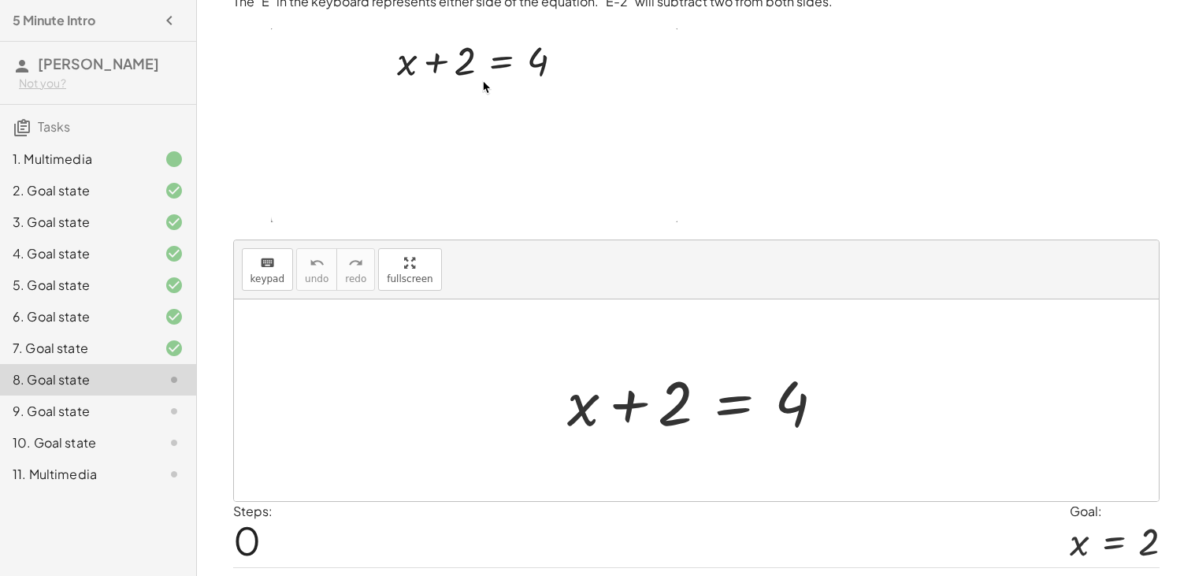
scroll to position [58, 0]
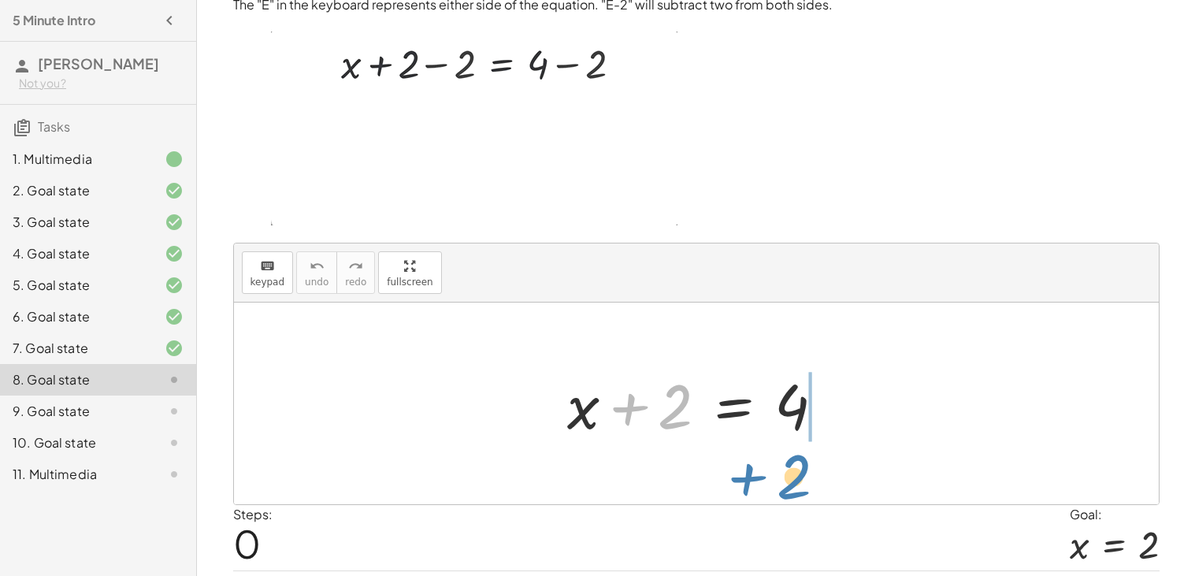
drag, startPoint x: 630, startPoint y: 409, endPoint x: 747, endPoint y: 478, distance: 136.4
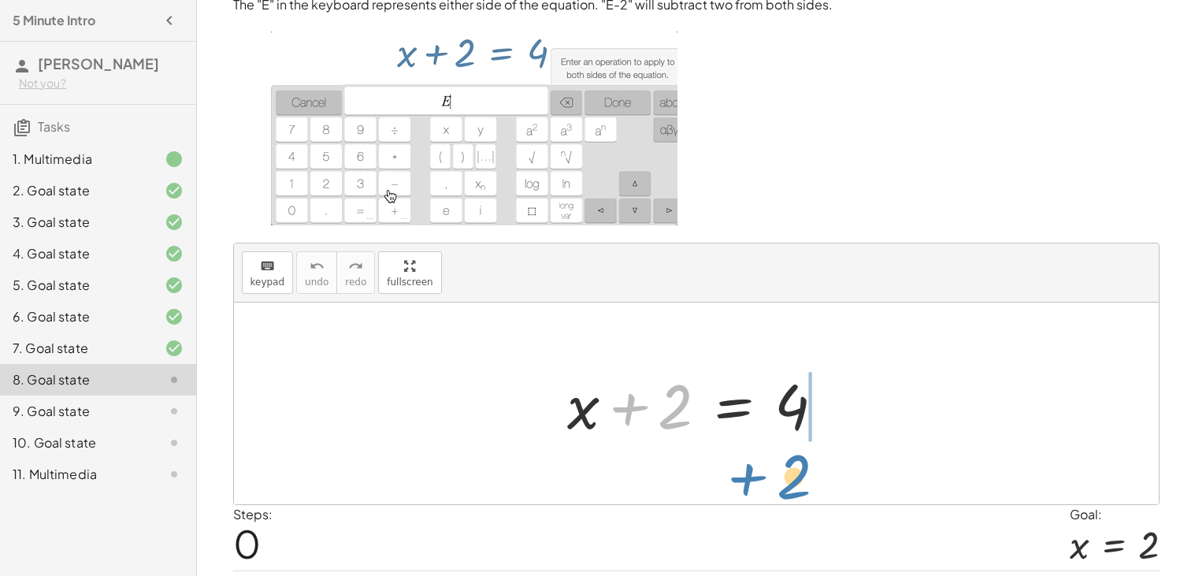
click at [747, 478] on div "+ 2 + x + 2 = 4" at bounding box center [696, 404] width 925 height 202
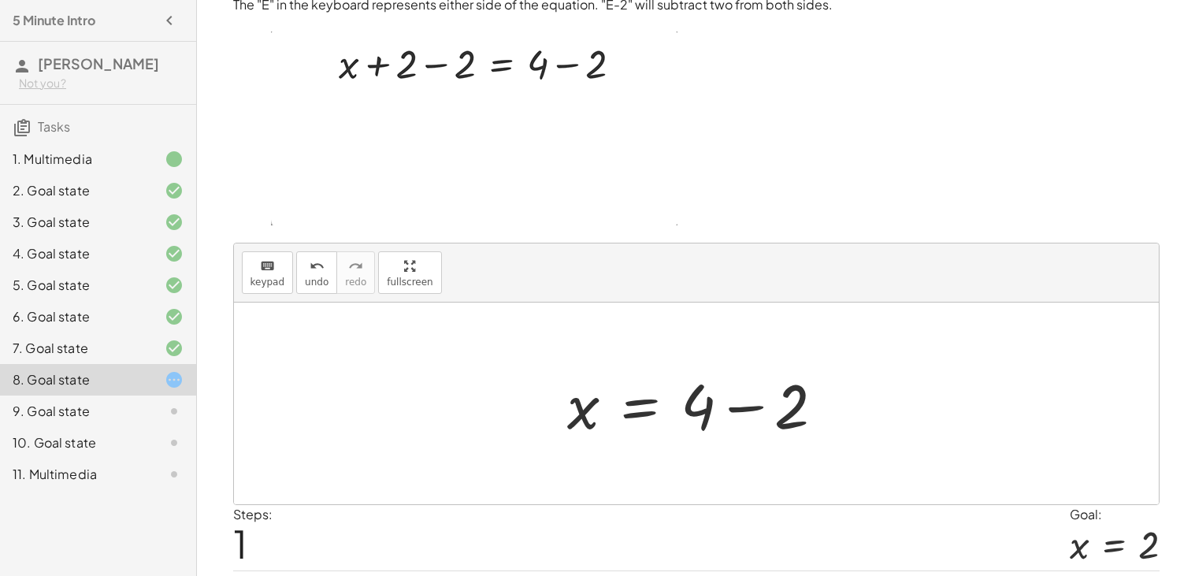
click at [742, 408] on div at bounding box center [702, 403] width 286 height 81
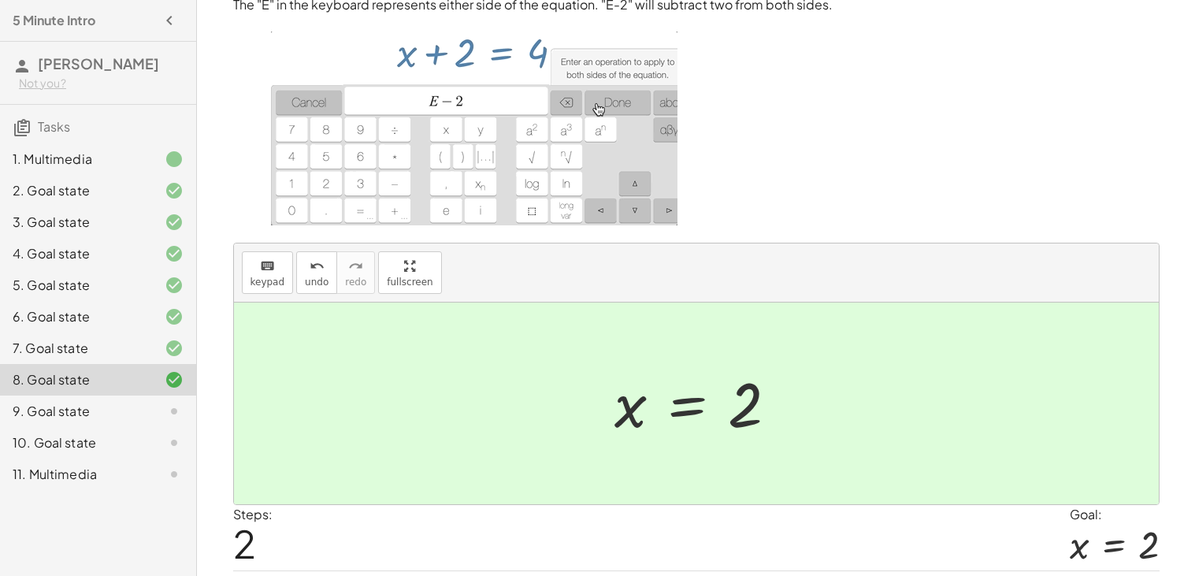
scroll to position [103, 0]
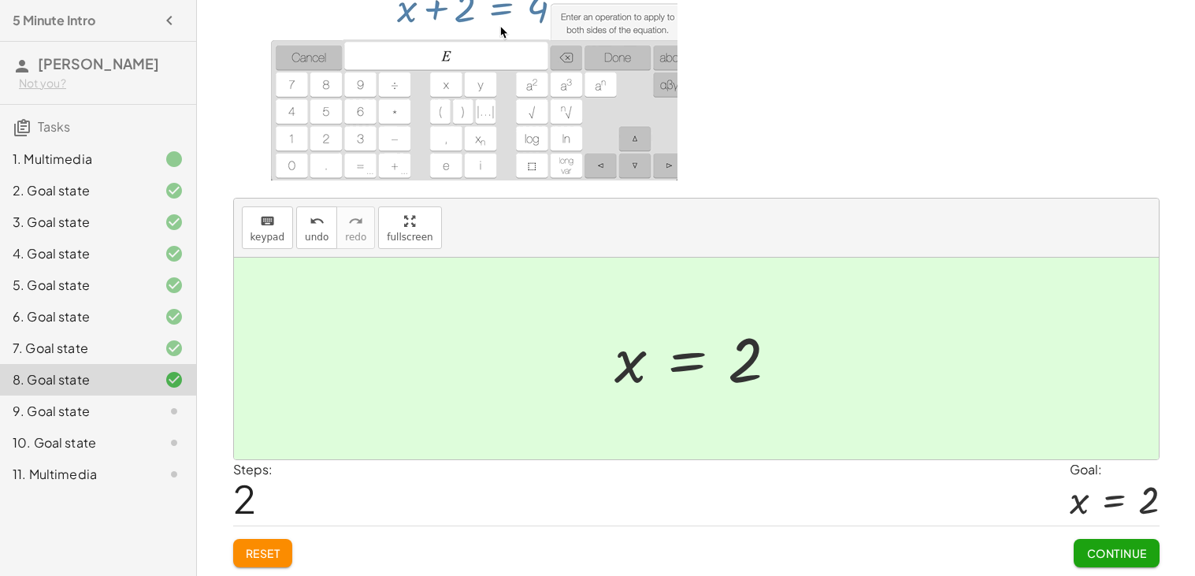
click at [1149, 552] on button "Continue" at bounding box center [1116, 553] width 85 height 28
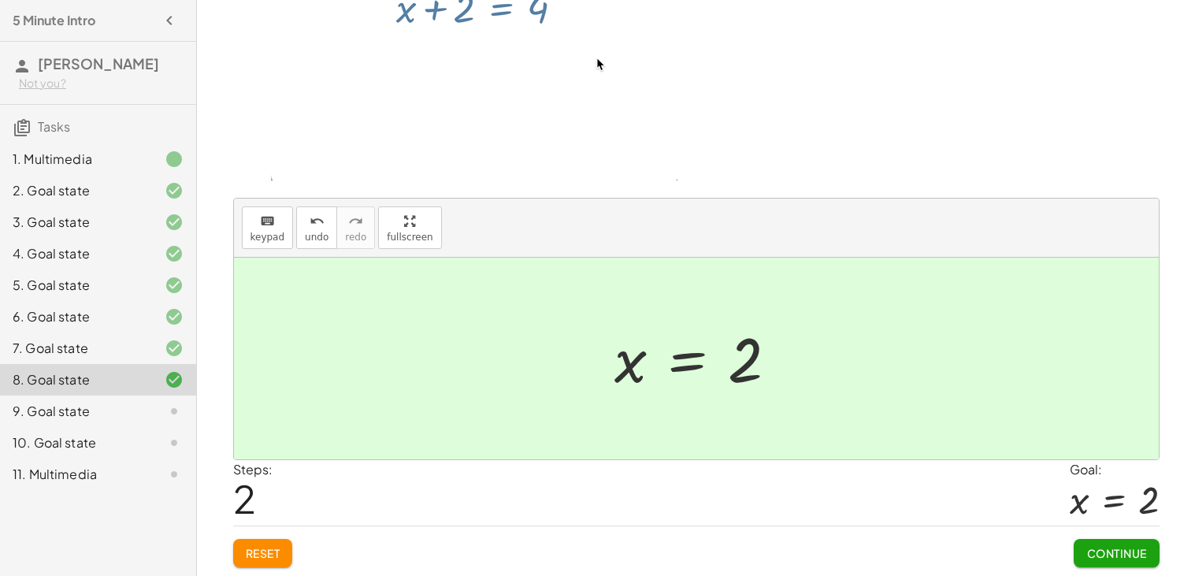
scroll to position [0, 0]
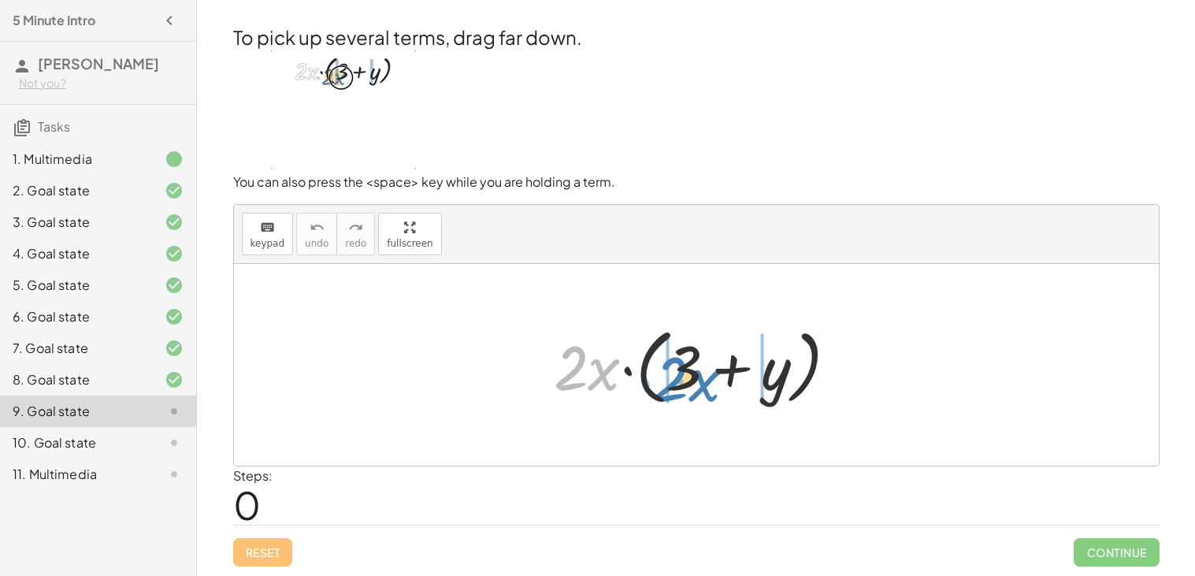
drag, startPoint x: 607, startPoint y: 382, endPoint x: 708, endPoint y: 394, distance: 101.6
click at [708, 394] on div at bounding box center [702, 365] width 312 height 91
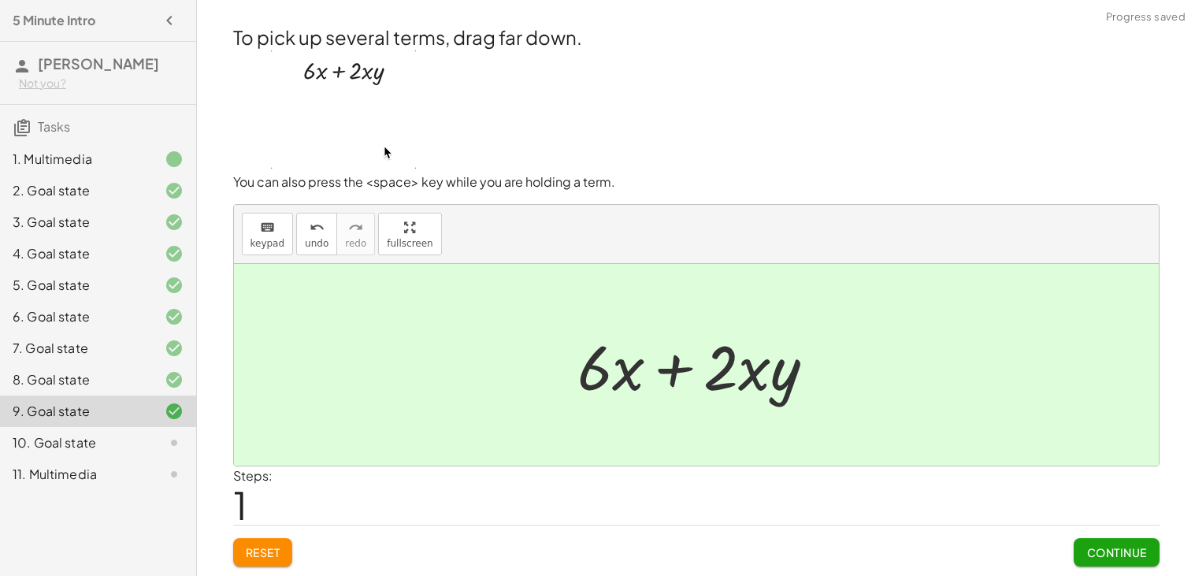
click at [0, 0] on div "To pick up several terms, drag far down. You can also press the <space> key whi…" at bounding box center [0, 0] width 0 height 0
click at [1079, 552] on button "Continue" at bounding box center [1116, 552] width 85 height 28
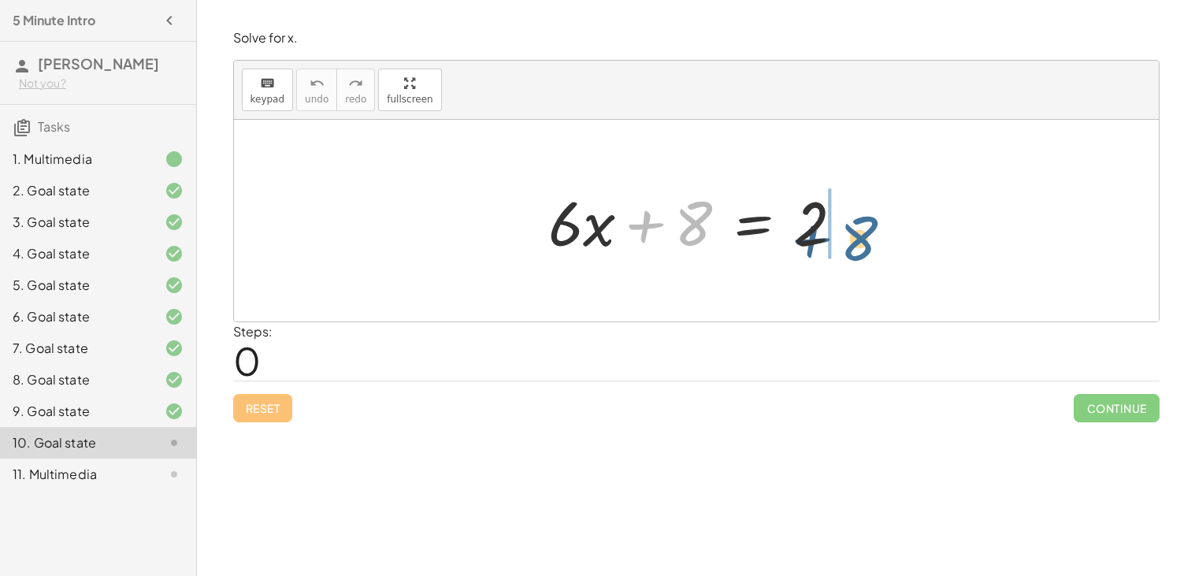
drag, startPoint x: 688, startPoint y: 221, endPoint x: 857, endPoint y: 237, distance: 169.4
click at [857, 237] on div at bounding box center [703, 220] width 324 height 81
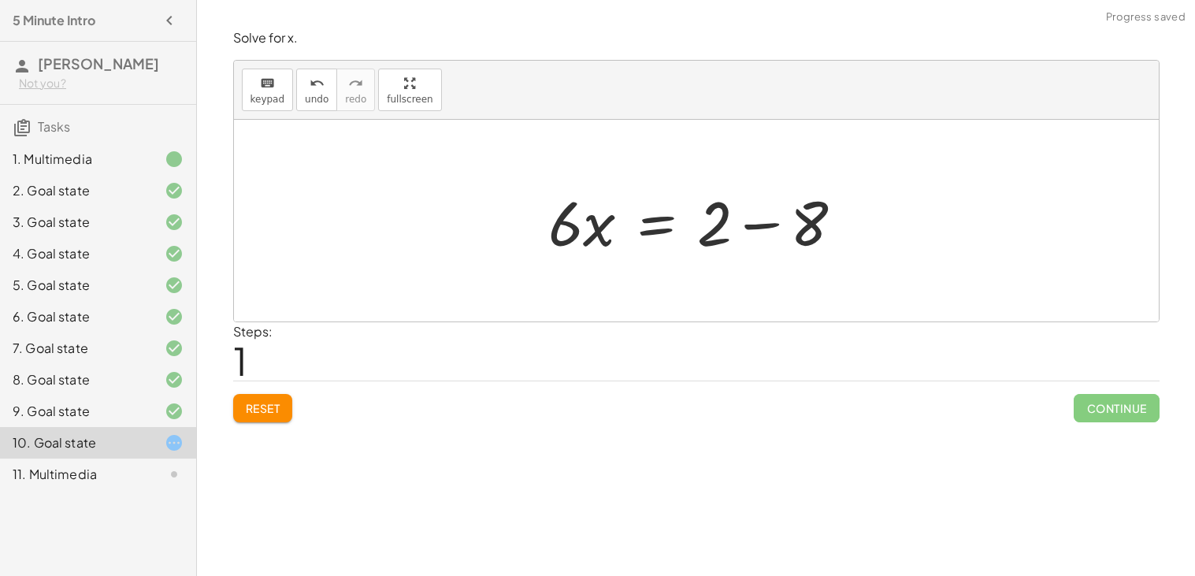
click at [780, 225] on div at bounding box center [703, 220] width 324 height 81
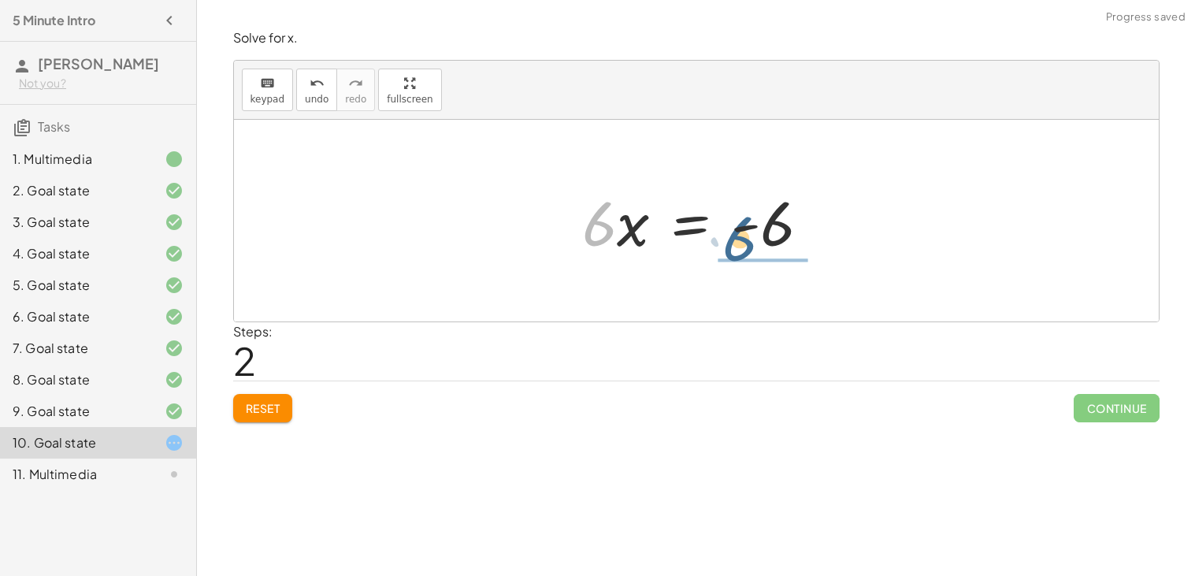
drag, startPoint x: 600, startPoint y: 230, endPoint x: 746, endPoint y: 244, distance: 146.5
click at [746, 244] on div at bounding box center [702, 220] width 257 height 81
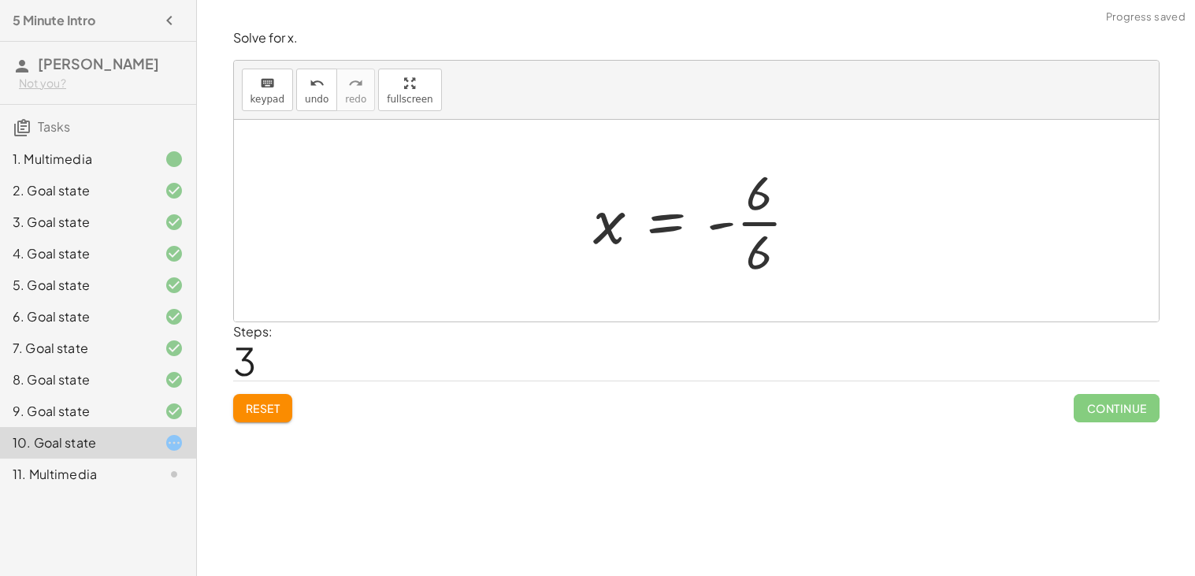
click at [768, 223] on div at bounding box center [701, 220] width 233 height 121
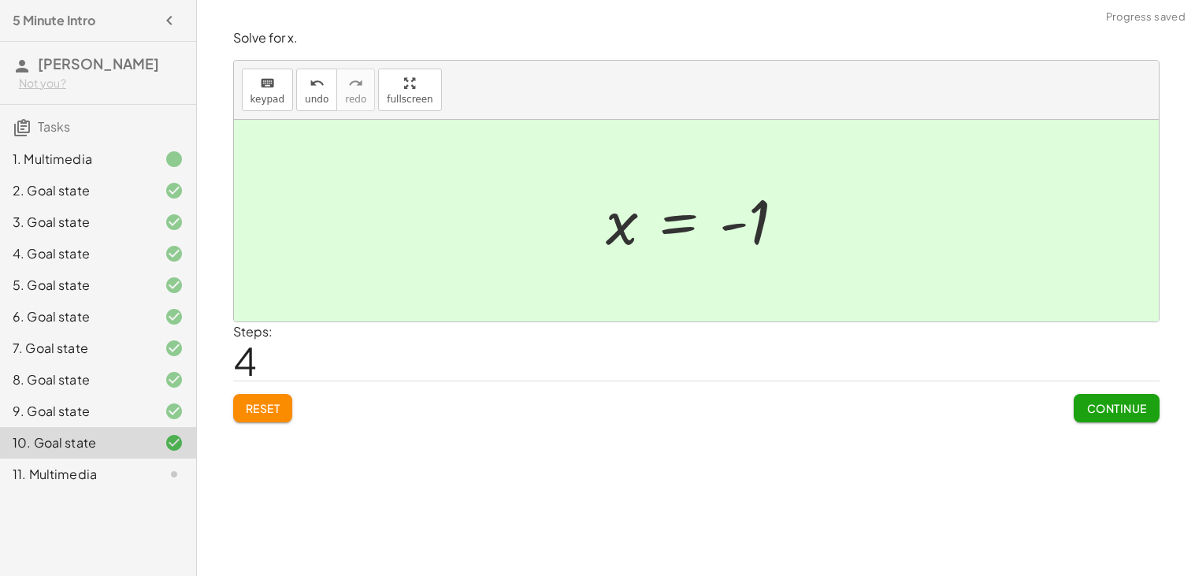
click at [1123, 406] on span "Continue" at bounding box center [1117, 408] width 60 height 14
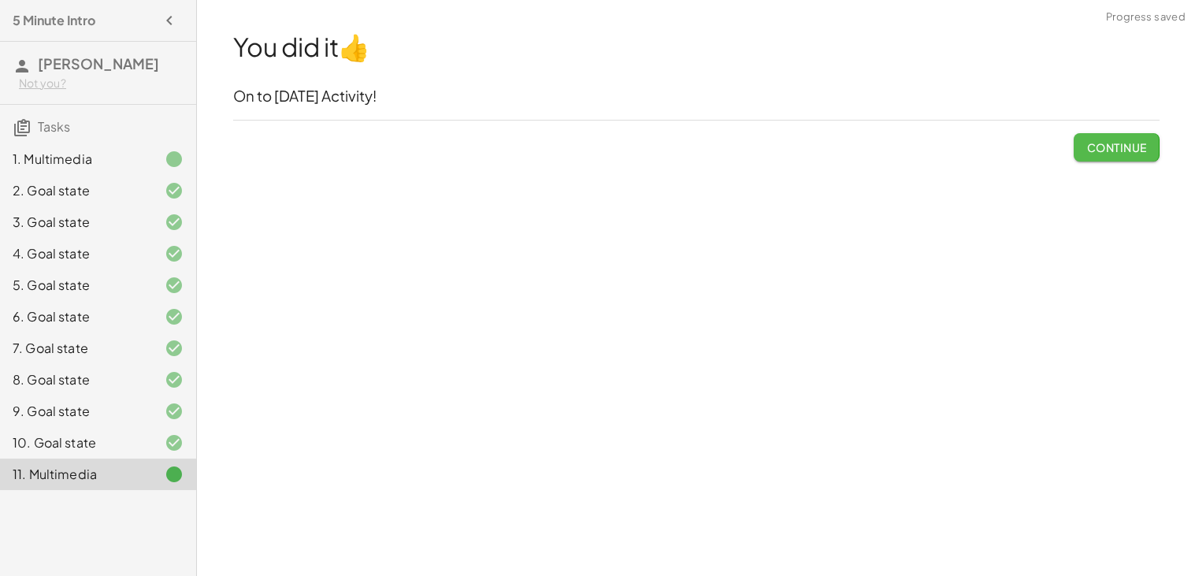
click at [1103, 150] on span "Continue" at bounding box center [1117, 147] width 60 height 14
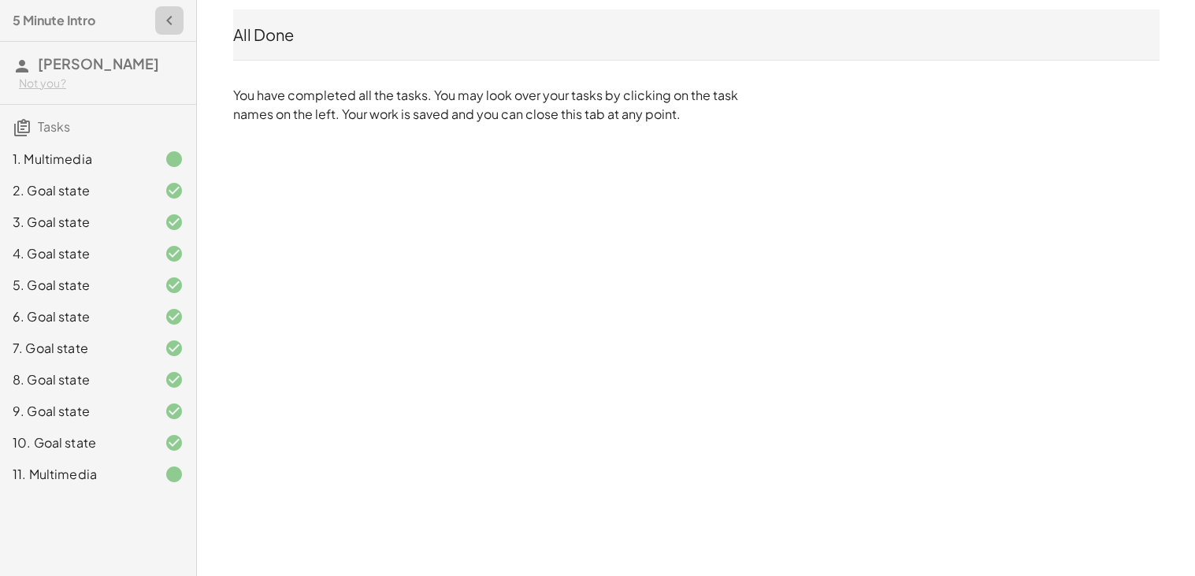
click at [169, 17] on icon "button" at bounding box center [169, 20] width 19 height 19
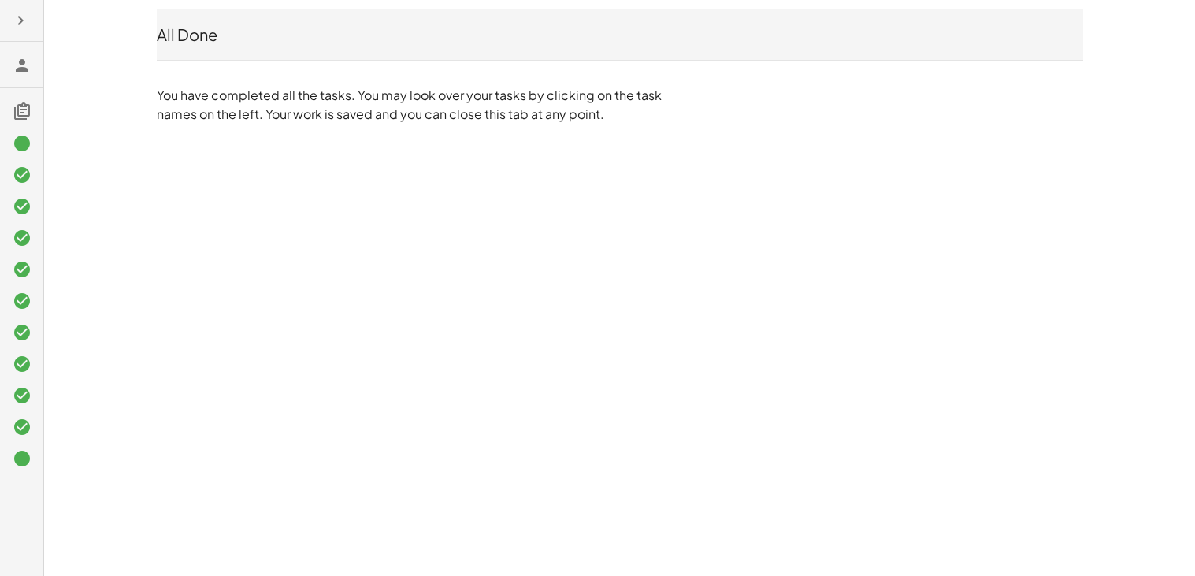
click at [22, 25] on icon "button" at bounding box center [20, 20] width 19 height 19
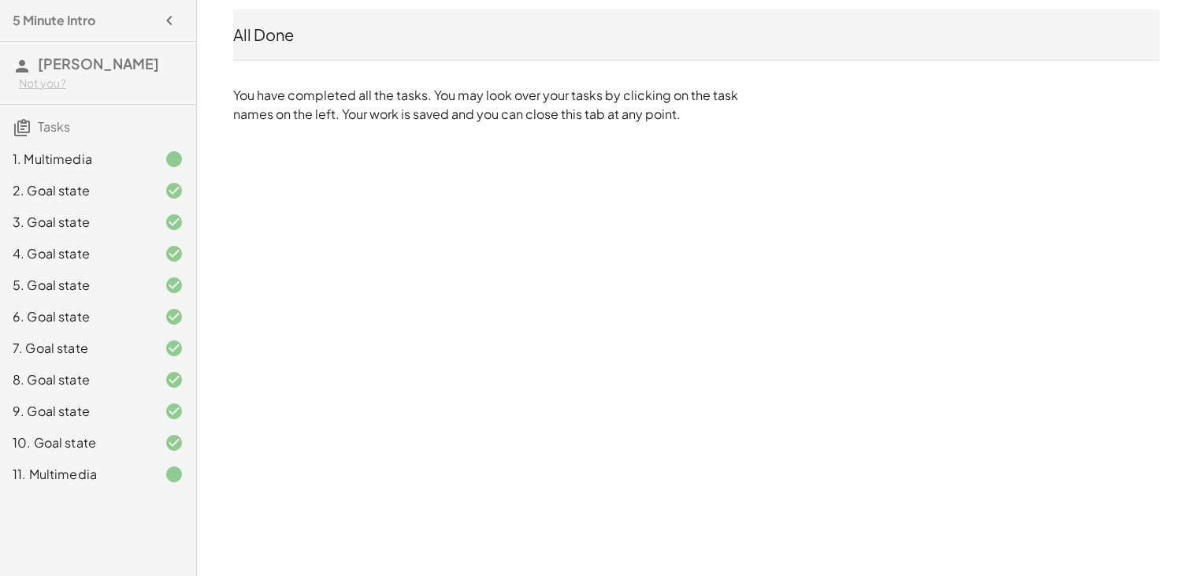
click at [83, 481] on div "11. Multimedia" at bounding box center [76, 474] width 127 height 19
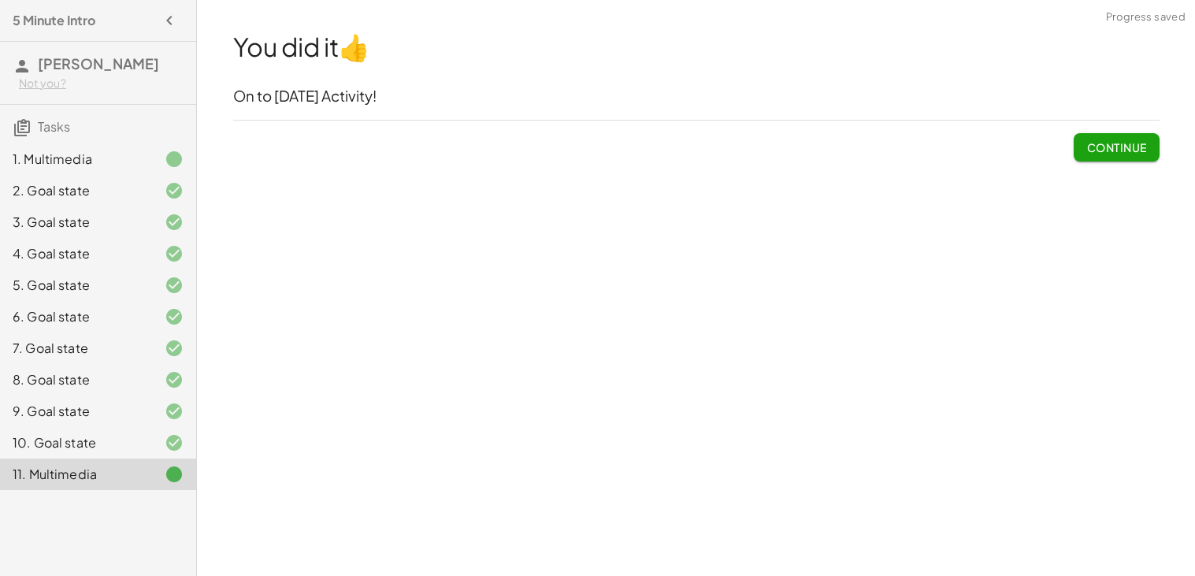
click at [1143, 147] on span "Continue" at bounding box center [1117, 147] width 60 height 14
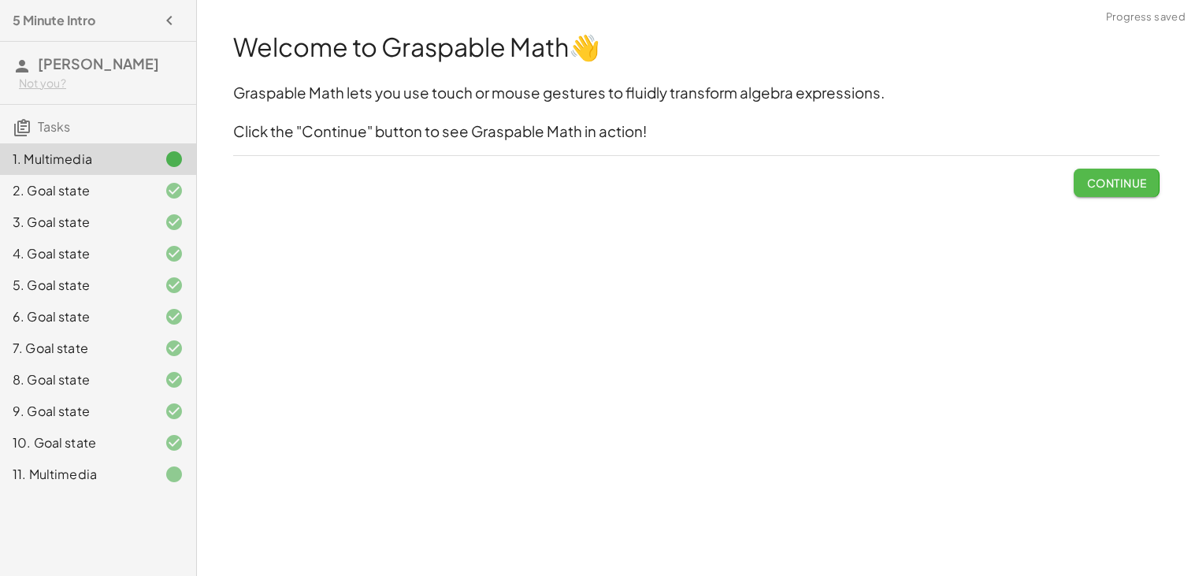
click at [1110, 187] on span "Continue" at bounding box center [1117, 183] width 60 height 14
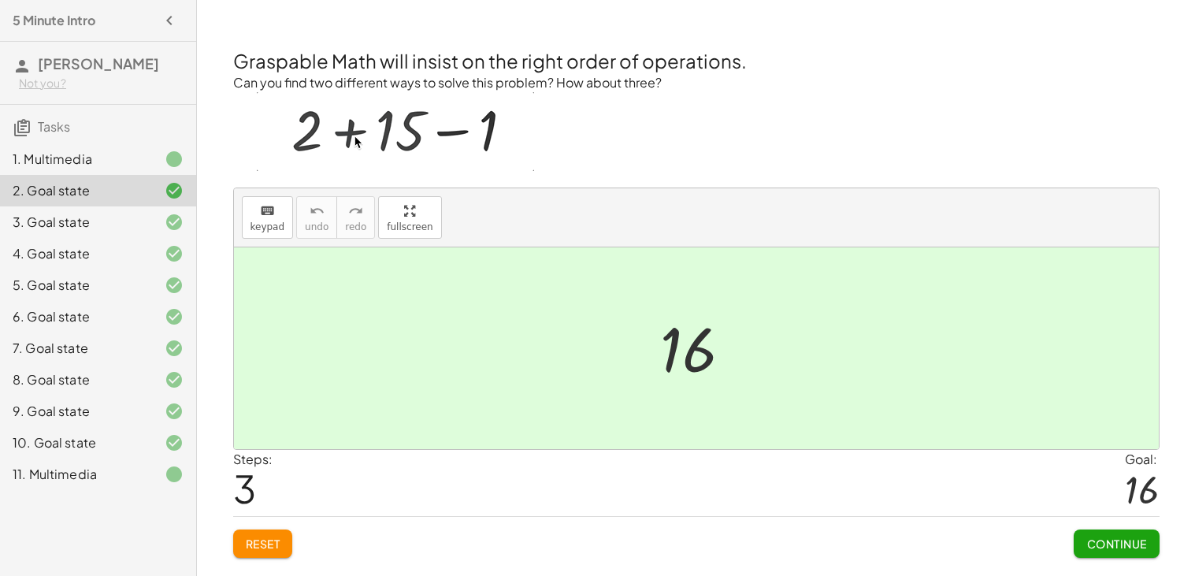
click at [55, 20] on h4 "5 Minute Intro" at bounding box center [54, 20] width 83 height 19
click at [56, 20] on h4 "5 Minute Intro" at bounding box center [54, 20] width 83 height 19
click at [152, 477] on div at bounding box center [161, 474] width 44 height 19
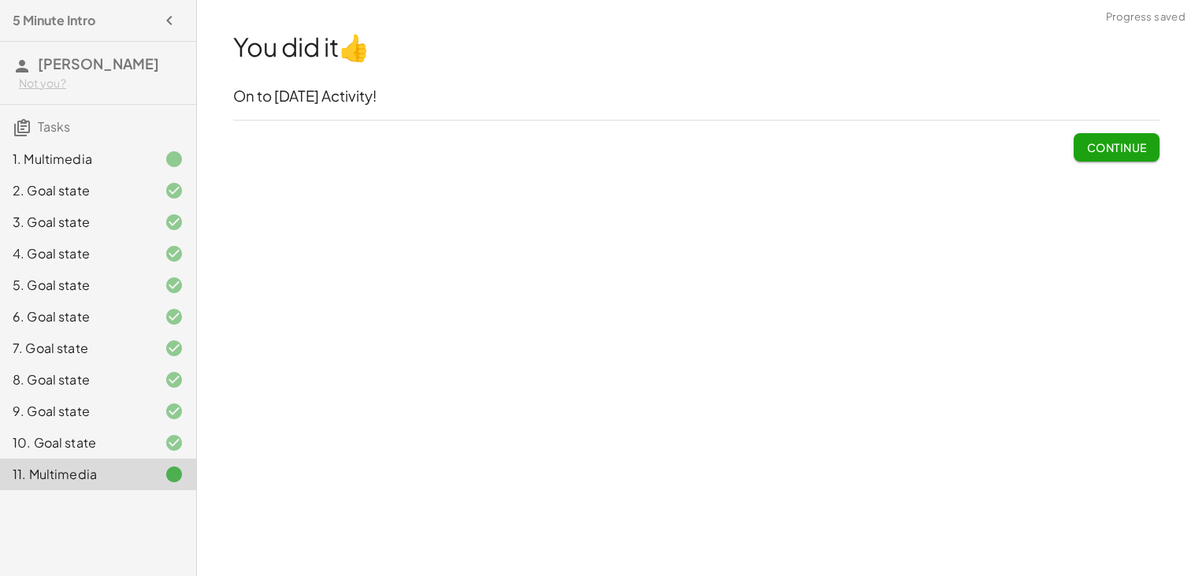
click at [1107, 147] on span "Continue" at bounding box center [1117, 147] width 60 height 14
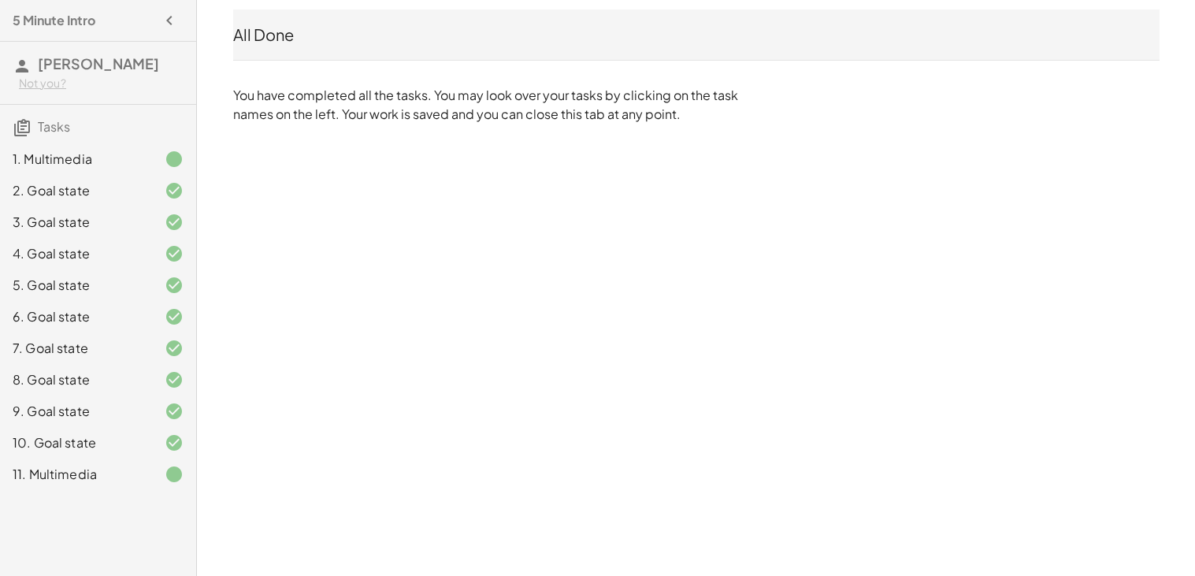
click at [54, 439] on div "10. Goal state" at bounding box center [76, 442] width 127 height 19
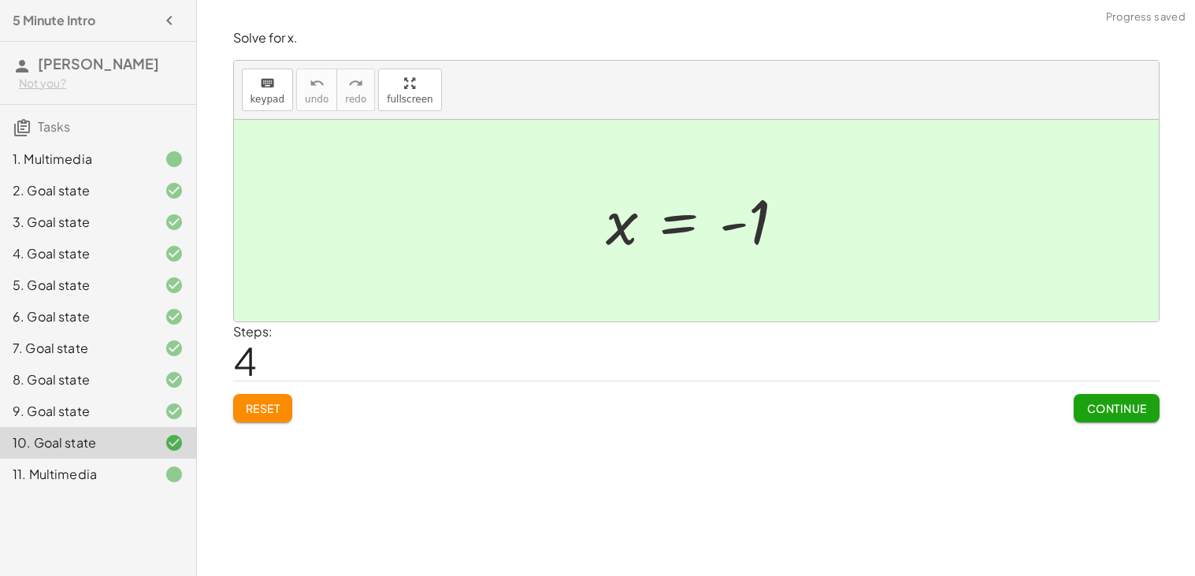
click at [64, 469] on div "11. Multimedia" at bounding box center [76, 474] width 127 height 19
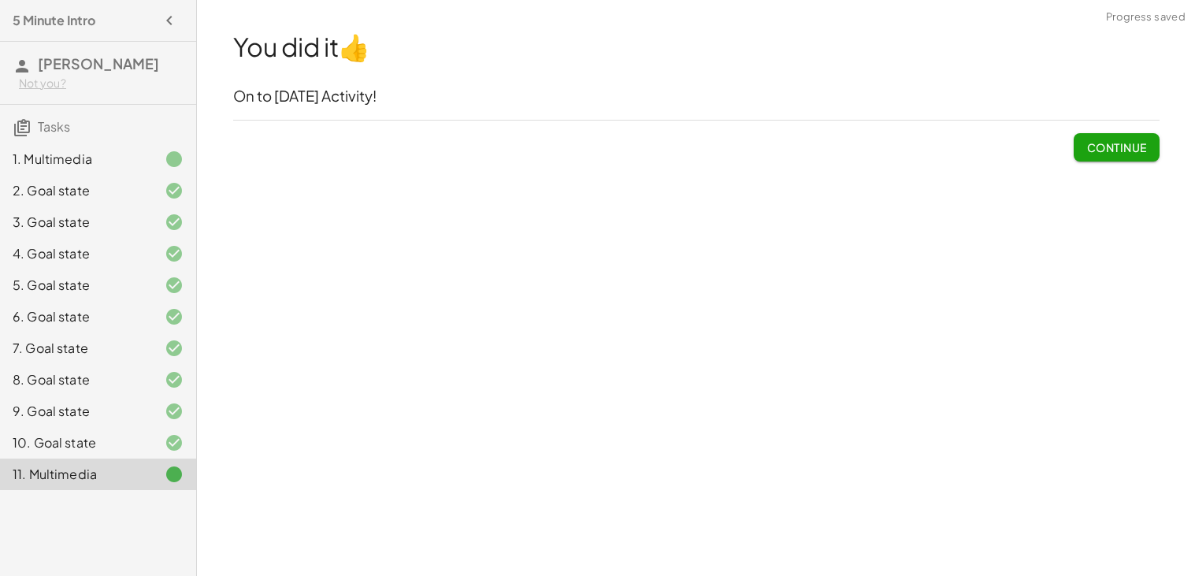
click at [83, 403] on div "9. Goal state" at bounding box center [76, 411] width 127 height 19
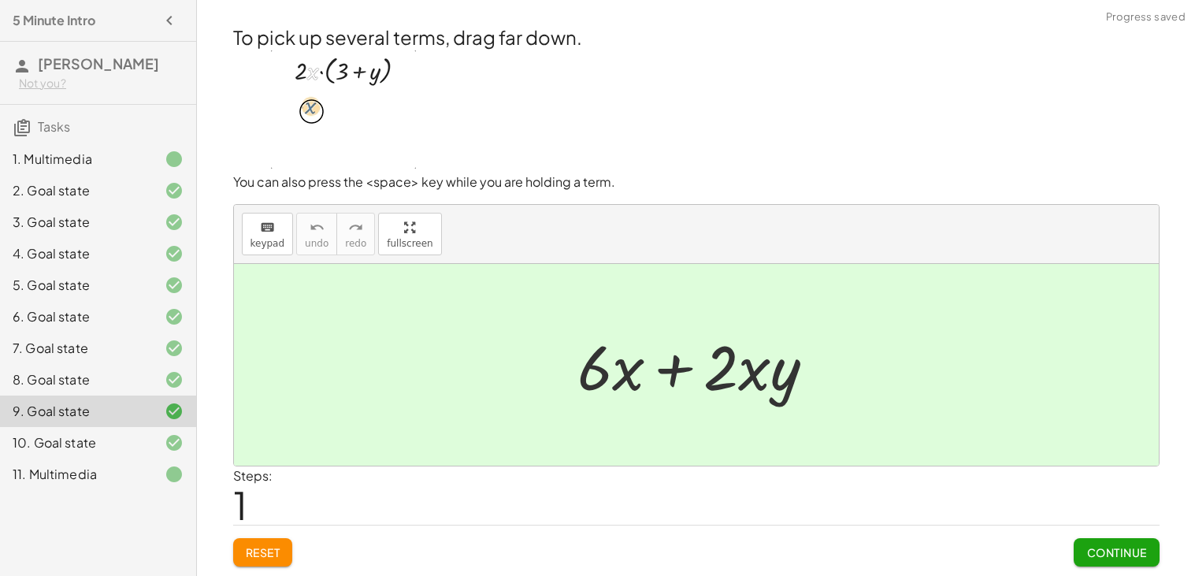
click at [93, 319] on div "6. Goal state" at bounding box center [76, 316] width 127 height 19
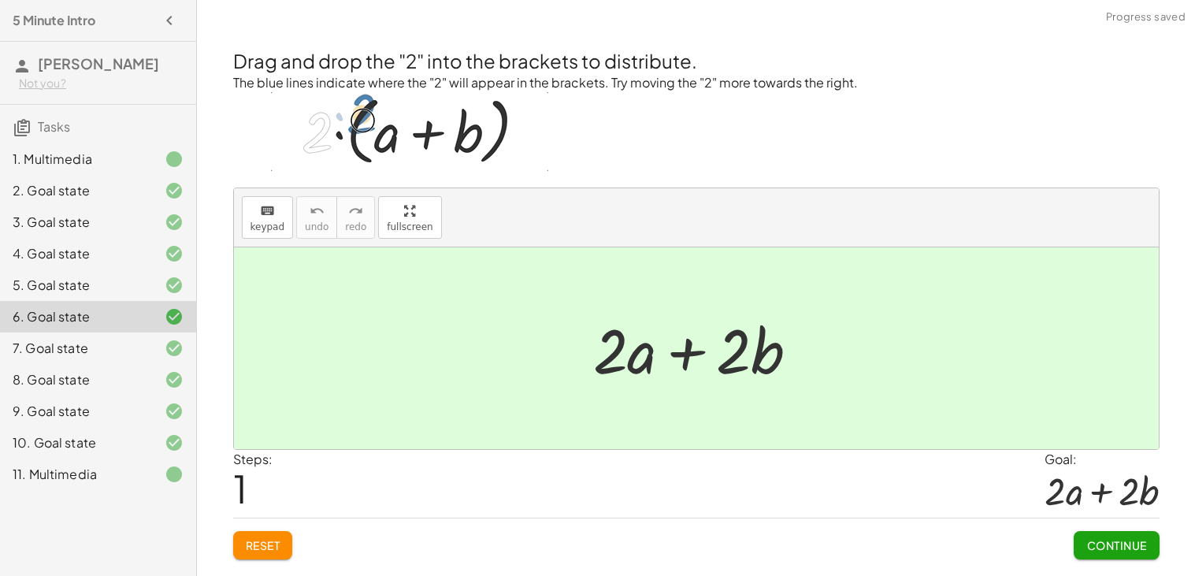
click at [101, 480] on div "11. Multimedia" at bounding box center [76, 474] width 127 height 19
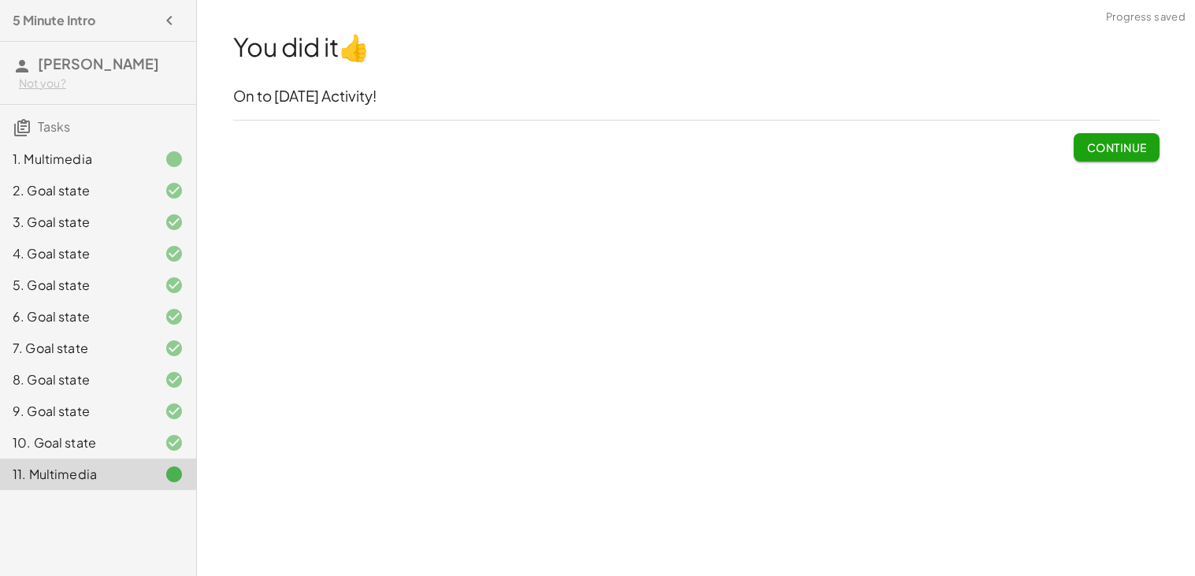
click at [168, 17] on icon "button" at bounding box center [169, 20] width 19 height 19
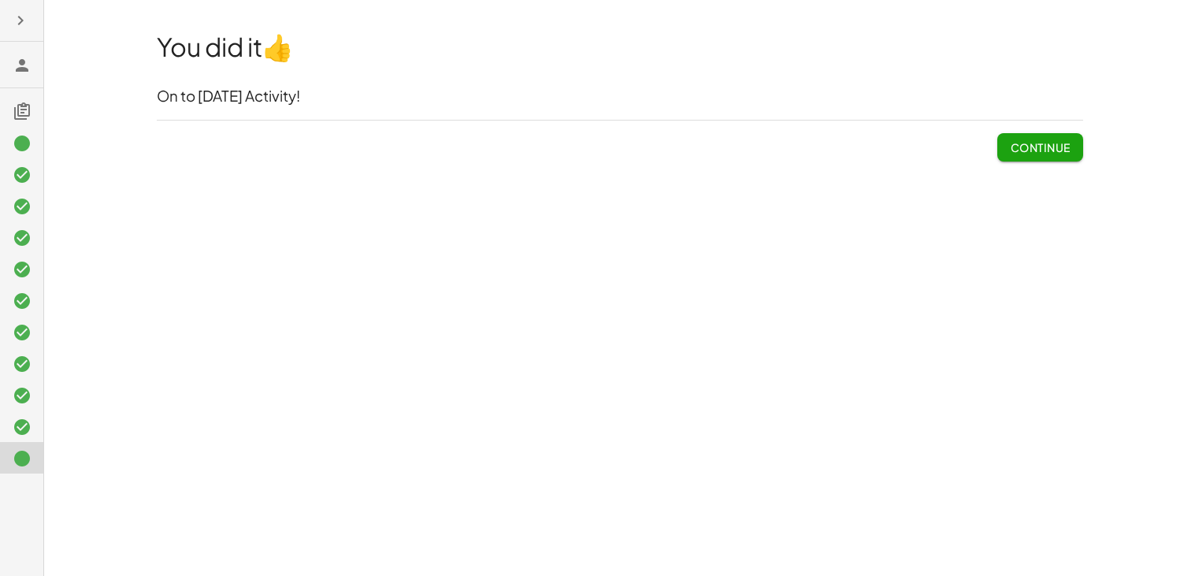
click at [1045, 157] on button "Continue" at bounding box center [1040, 147] width 85 height 28
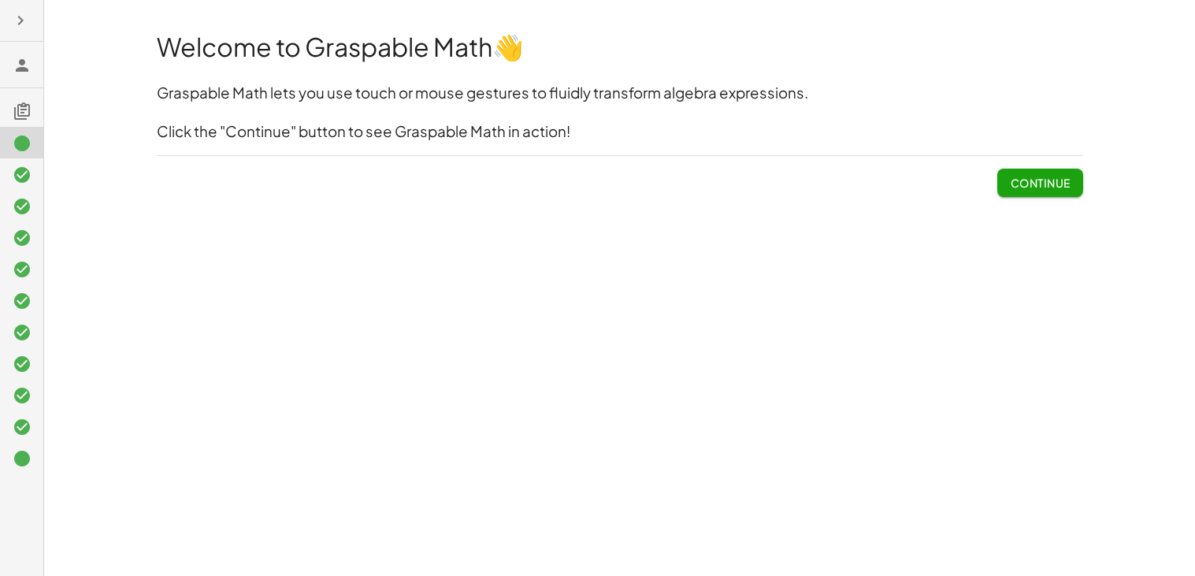
click at [1055, 189] on span "Continue" at bounding box center [1040, 183] width 60 height 14
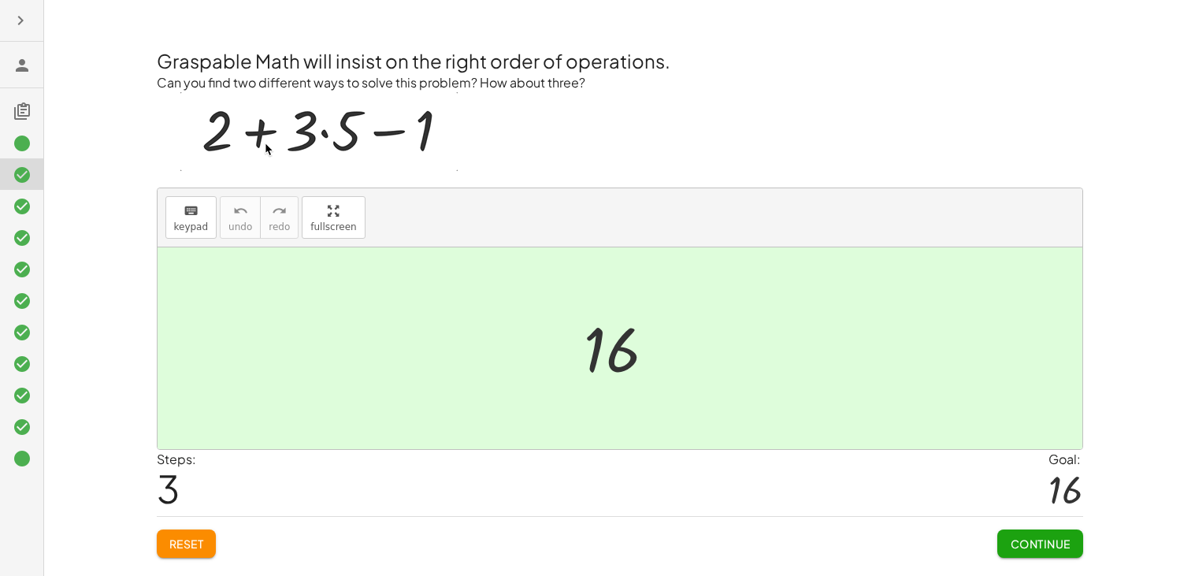
click at [1052, 533] on button "Continue" at bounding box center [1040, 544] width 85 height 28
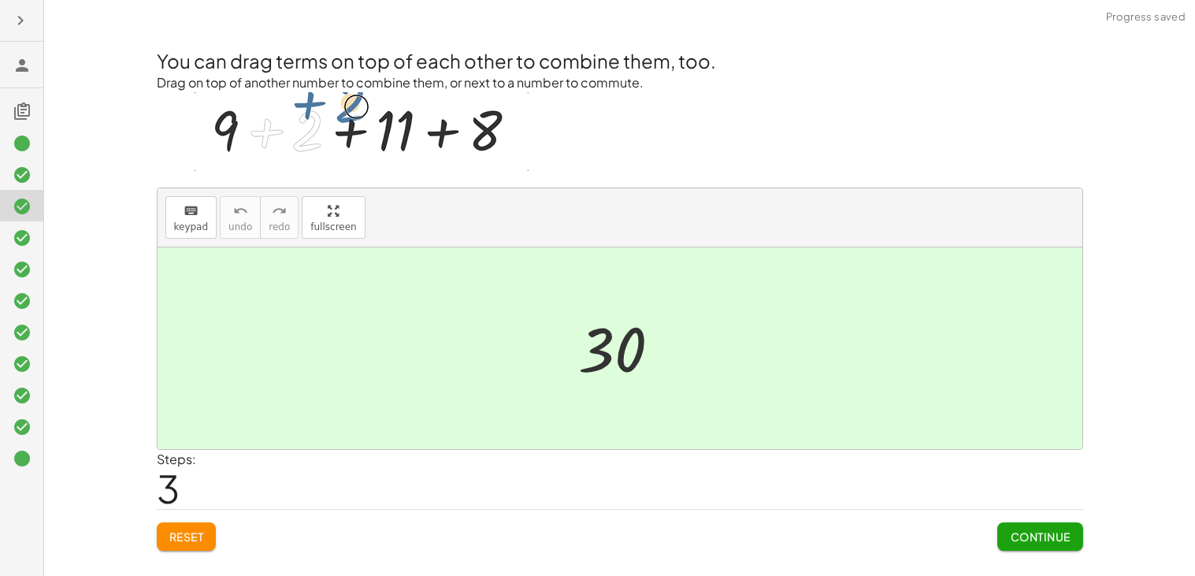
click at [1052, 533] on span "Continue" at bounding box center [1040, 537] width 60 height 14
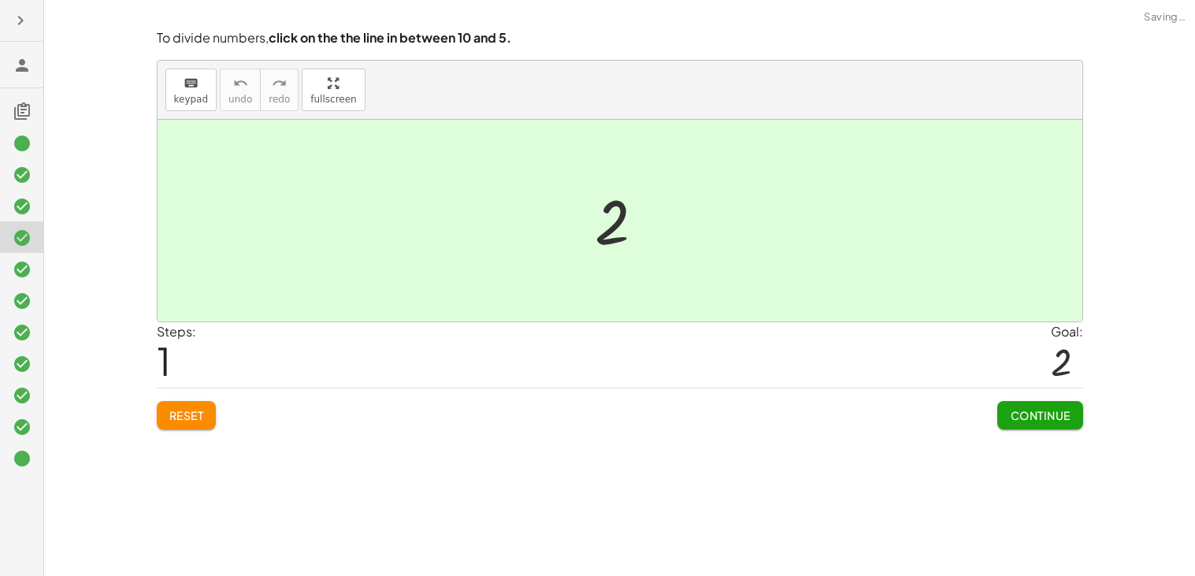
click at [1052, 533] on div "Welcome to Graspable Math 👋 Graspable Math lets you use touch or mouse gestures…" at bounding box center [619, 288] width 1151 height 576
click at [1038, 422] on span "Continue" at bounding box center [1040, 415] width 60 height 14
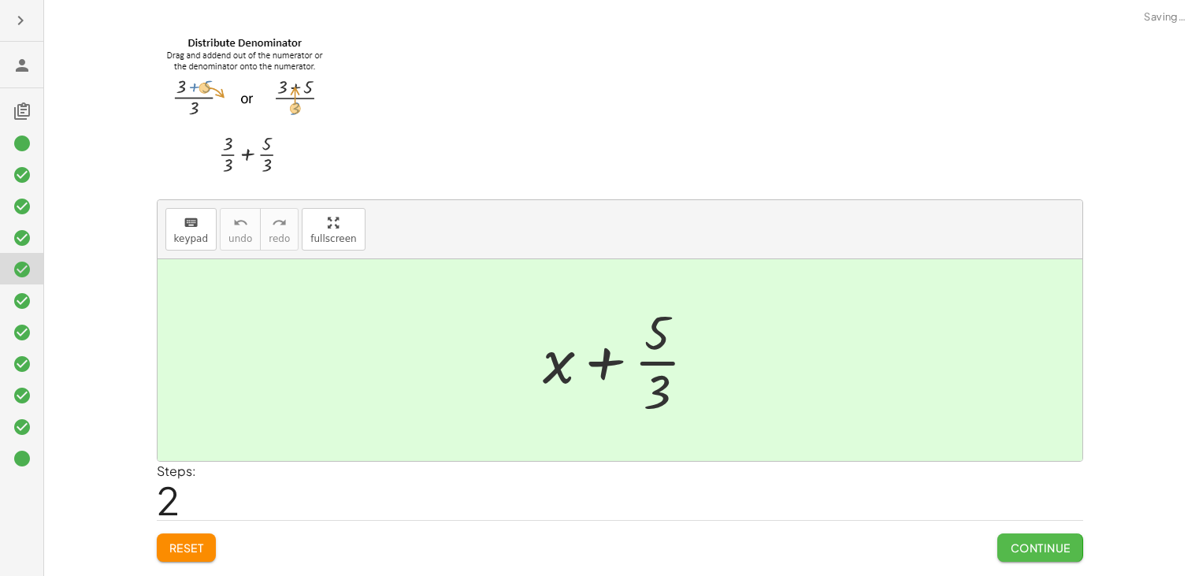
click at [1059, 542] on span "Continue" at bounding box center [1040, 548] width 60 height 14
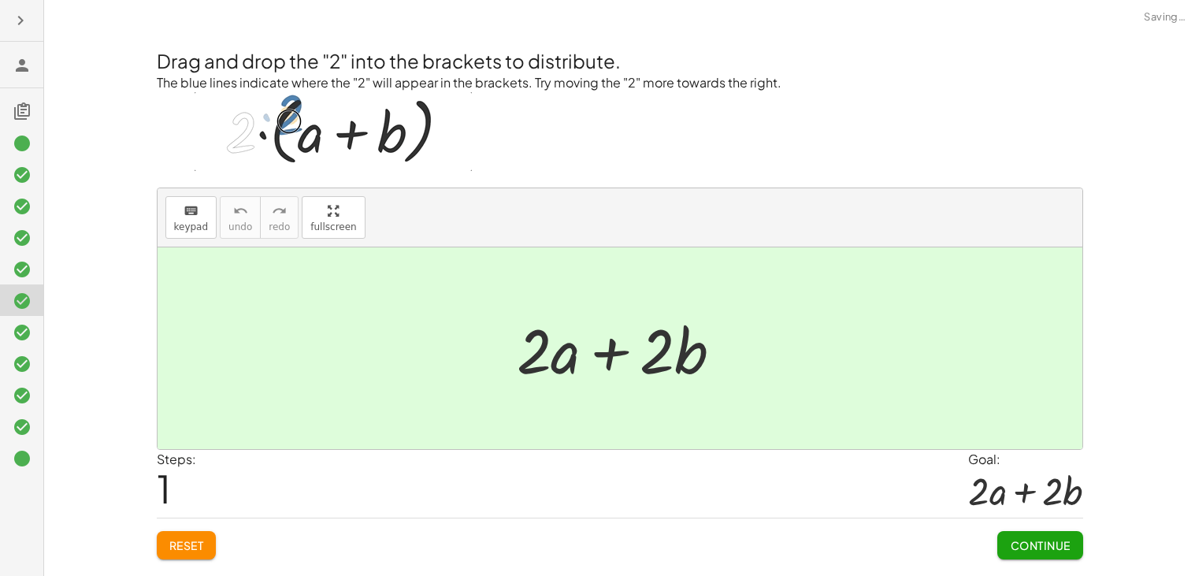
click at [1059, 542] on span "Continue" at bounding box center [1040, 545] width 60 height 14
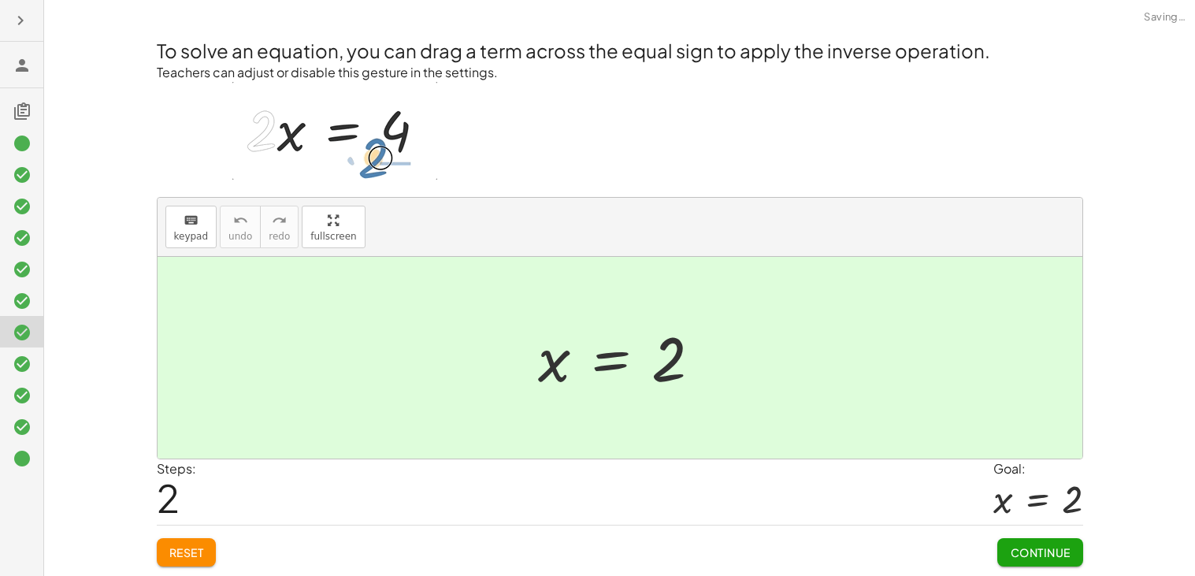
click at [1051, 564] on button "Continue" at bounding box center [1040, 552] width 85 height 28
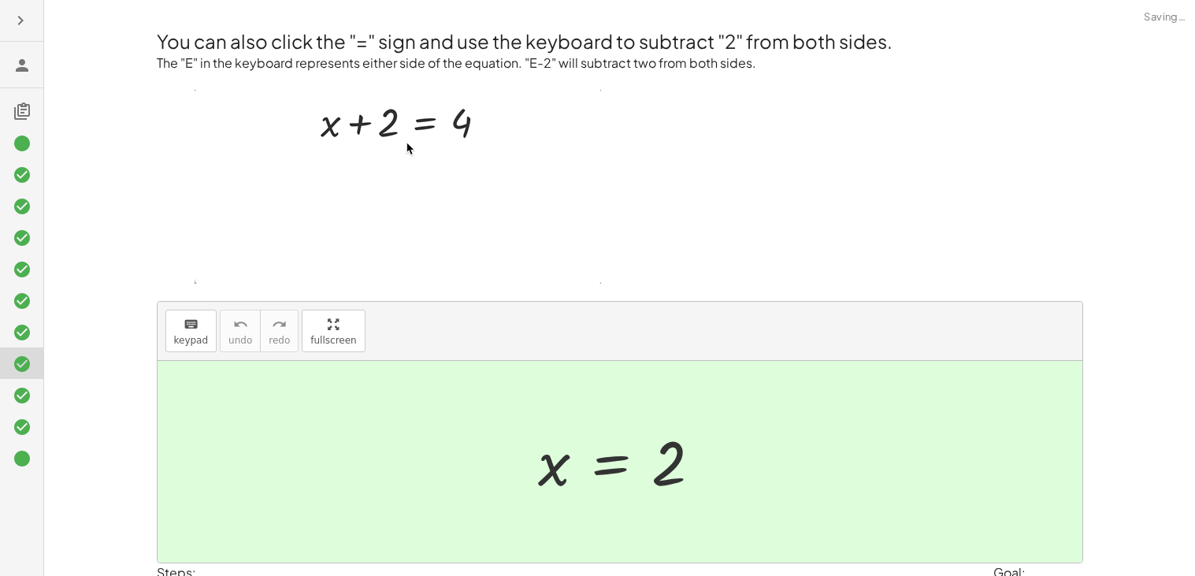
scroll to position [103, 0]
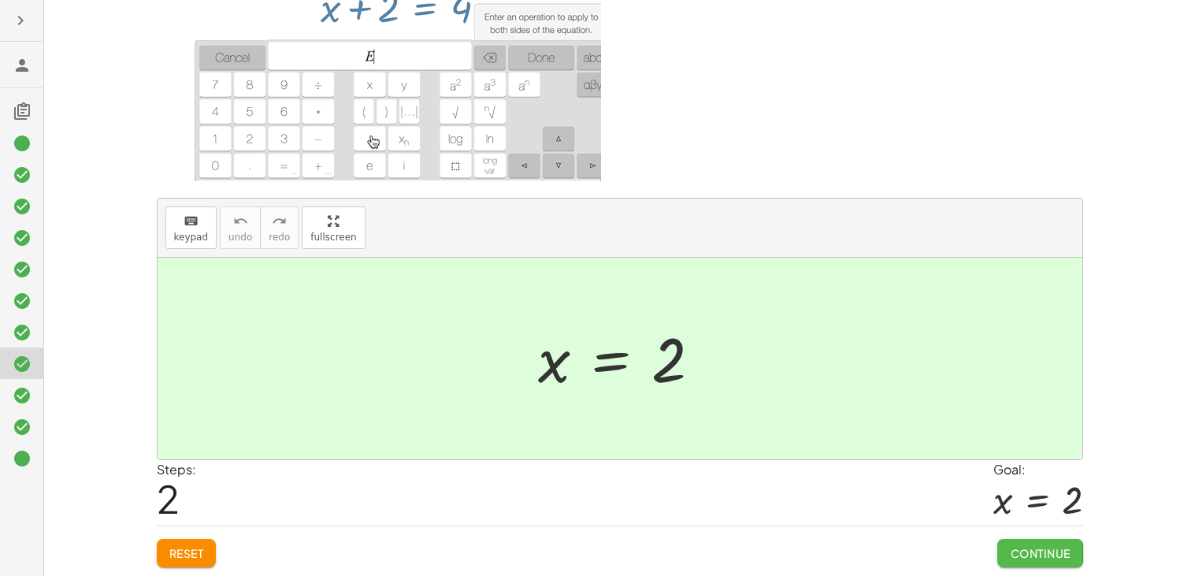
click at [1046, 544] on button "Continue" at bounding box center [1040, 553] width 85 height 28
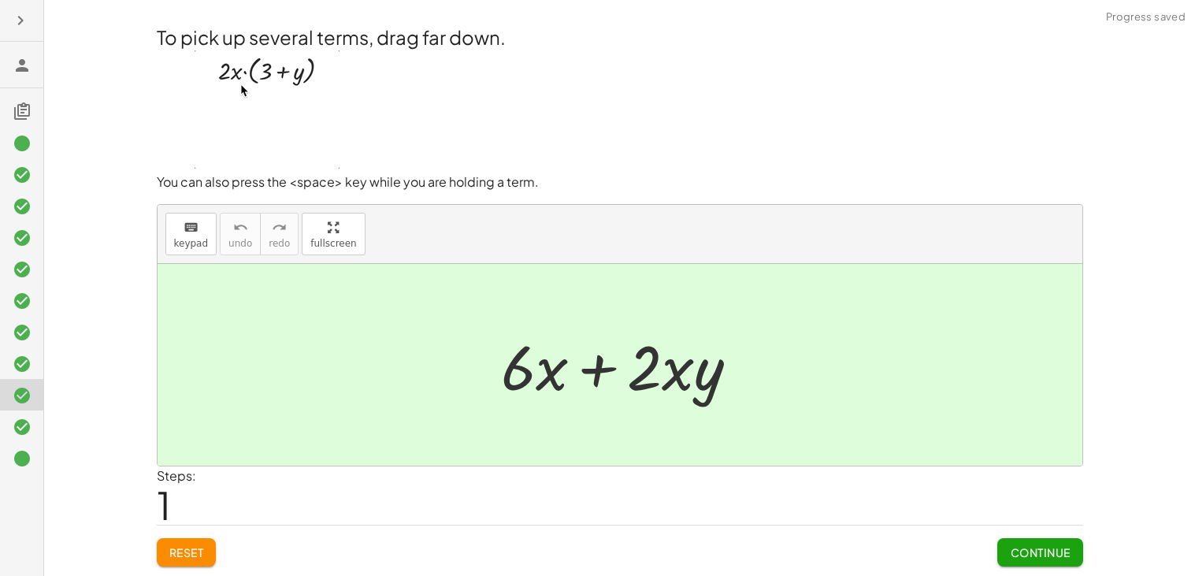
click at [1046, 544] on button "Continue" at bounding box center [1040, 552] width 85 height 28
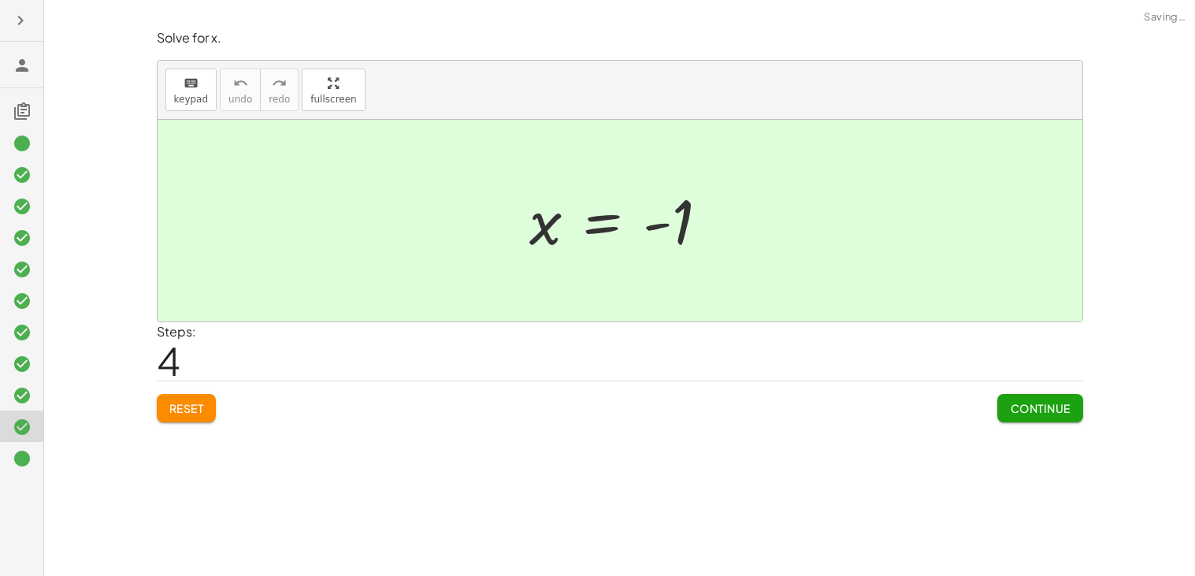
click at [1043, 411] on span "Continue" at bounding box center [1040, 408] width 60 height 14
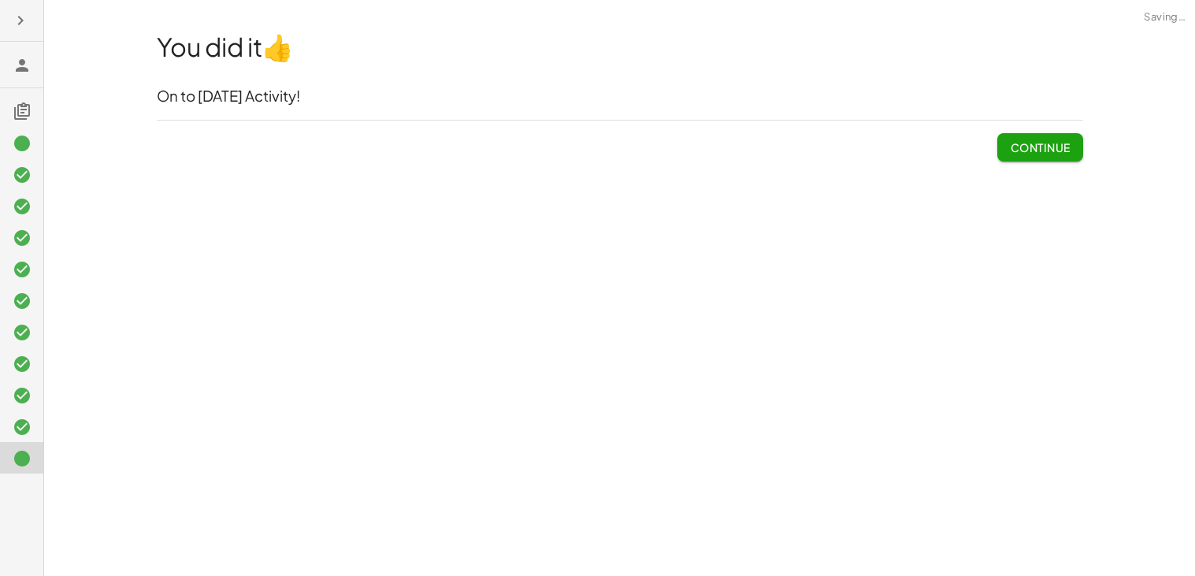
click at [1020, 144] on span "Continue" at bounding box center [1040, 147] width 60 height 14
